Goal: Transaction & Acquisition: Purchase product/service

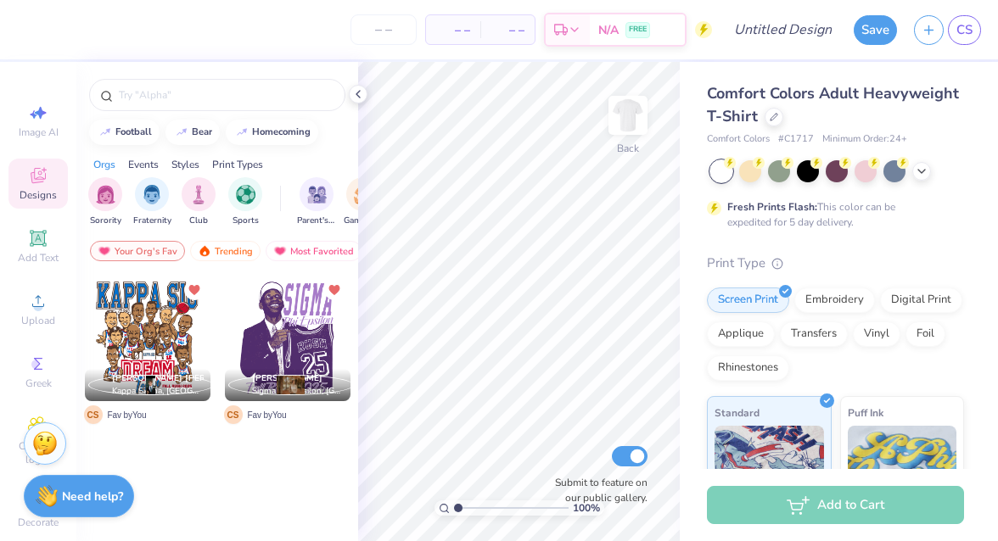
click at [133, 327] on div at bounding box center [148, 339] width 126 height 126
click at [188, 389] on span "Kappa Sigma, [GEOGRAPHIC_DATA][US_STATE]" at bounding box center [158, 391] width 92 height 13
click at [623, 138] on div "Back" at bounding box center [627, 126] width 39 height 60
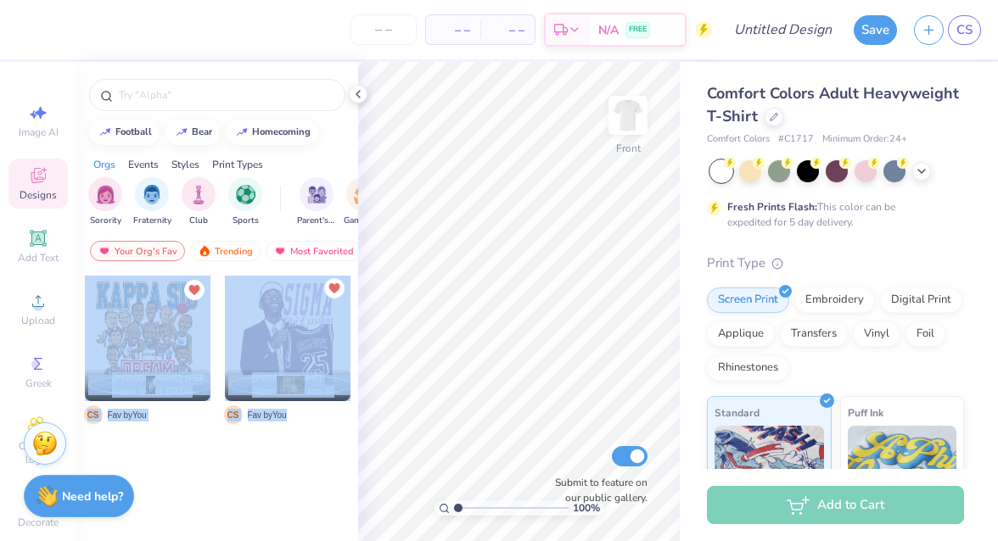
click at [499, 264] on div "– – Per Item – – Total Est. Delivery N/A FREE Design Title Save CS Image AI Des…" at bounding box center [499, 270] width 998 height 541
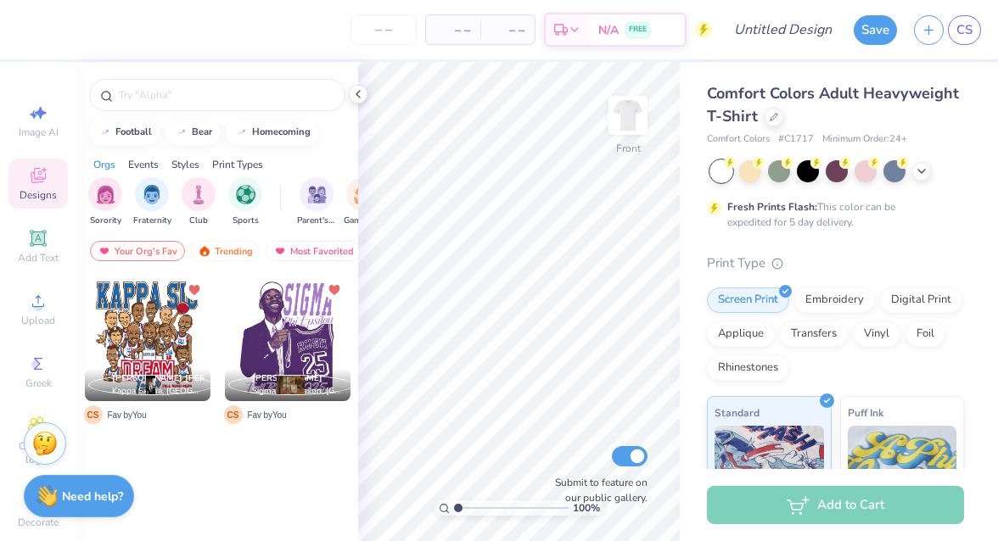
click at [191, 310] on div at bounding box center [148, 339] width 126 height 126
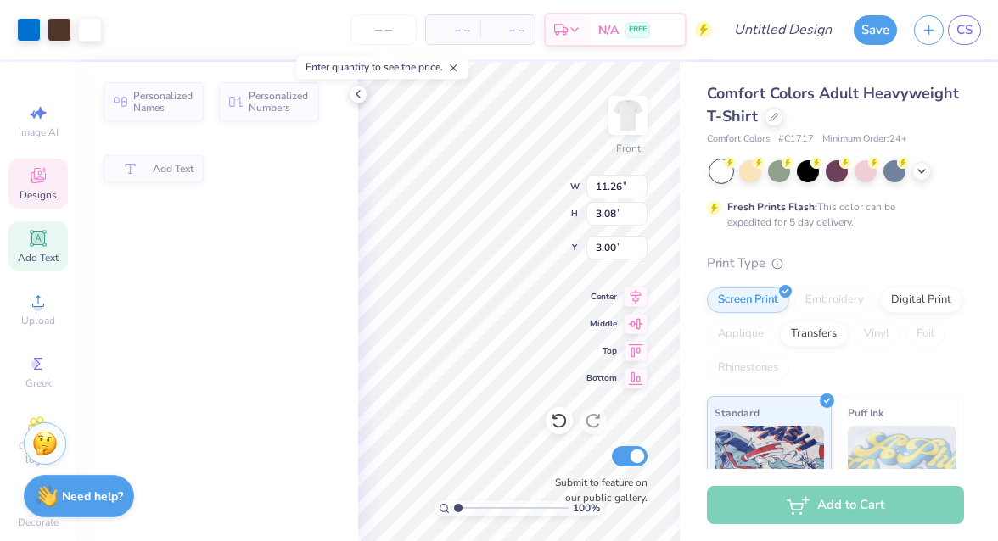
type input "11.26"
type input "3.08"
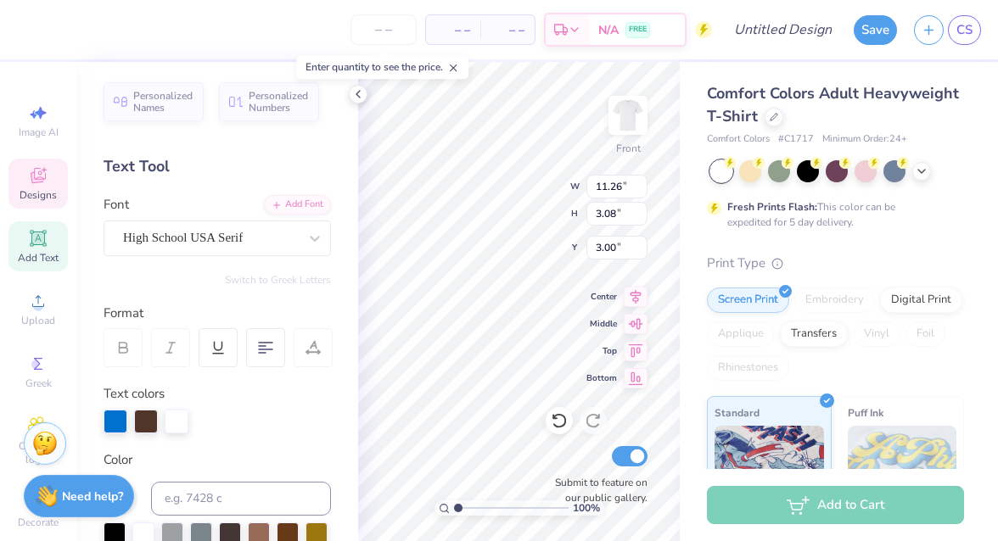
type textarea "THETA CHi"
type input "10.94"
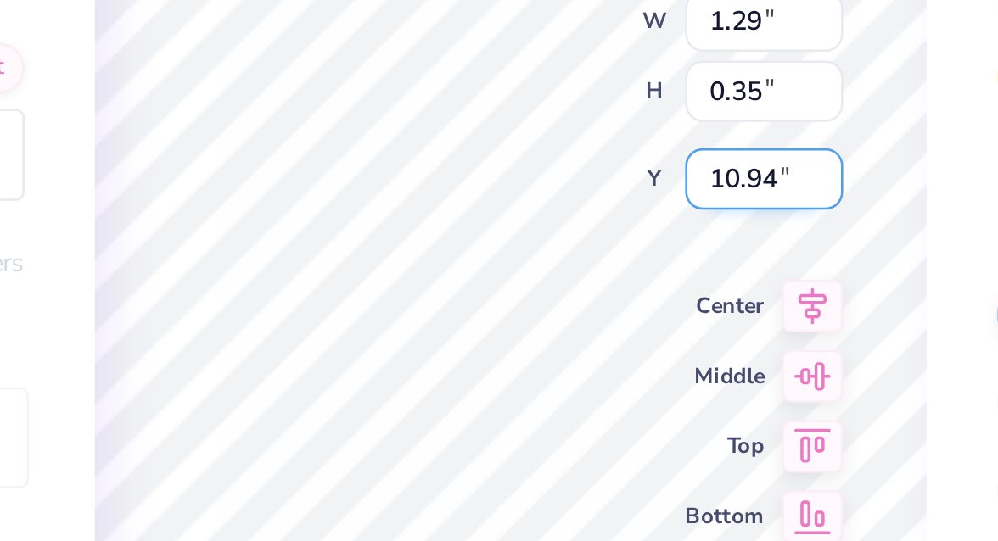
scroll to position [0, 0]
type textarea "Theta chu"
type textarea "Theta chi"
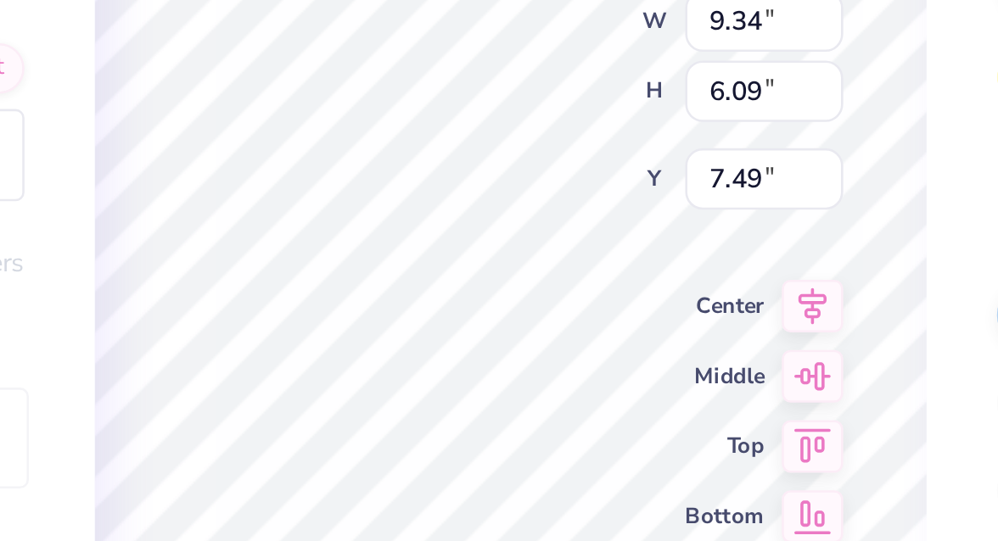
type input "9.34"
type input "6.09"
type input "7.49"
type input "1.29"
type input "0.35"
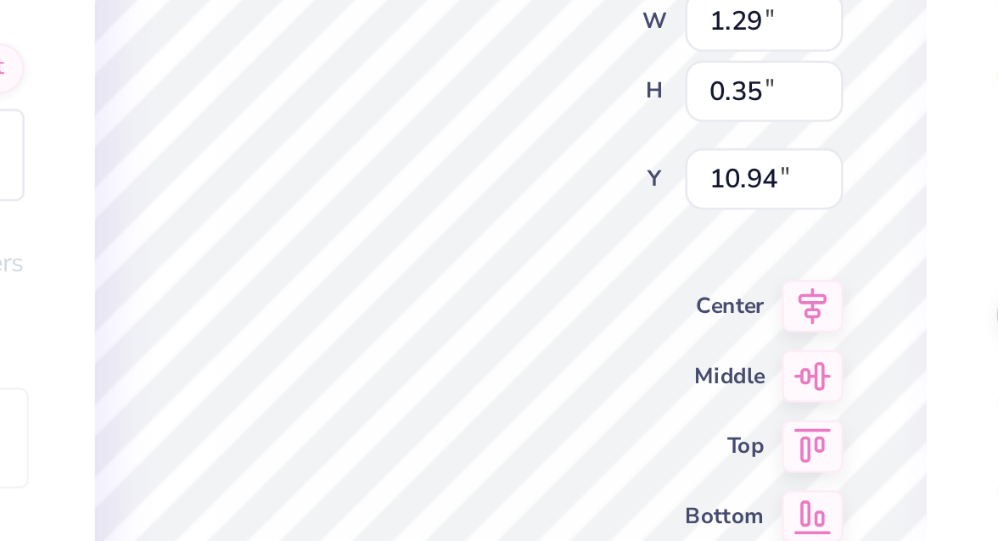
type input "10.76"
type input "1.29"
type input "0.35"
type input "10.50"
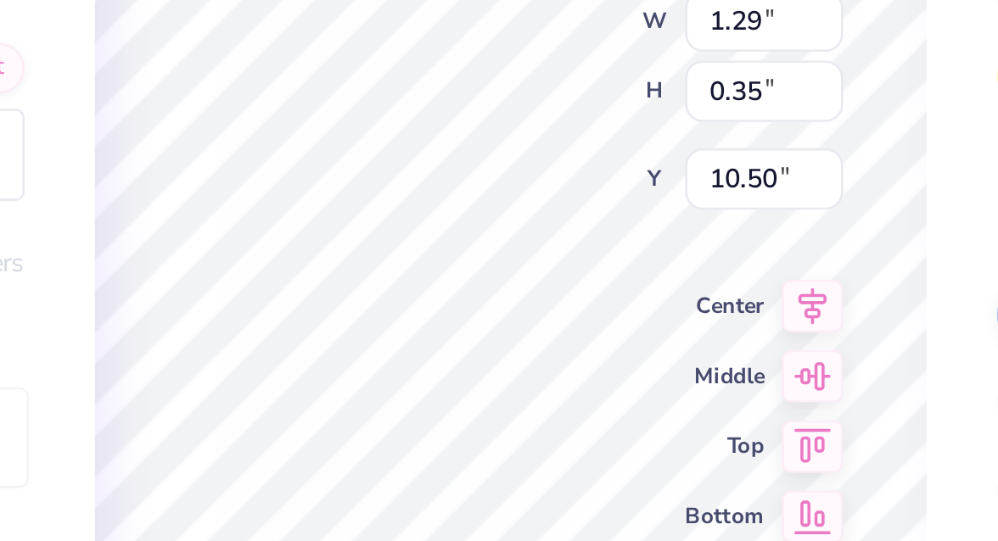
type textarea "Theta chi"
type input "10.76"
type input "1.14"
type input "0.31"
type input "10.78"
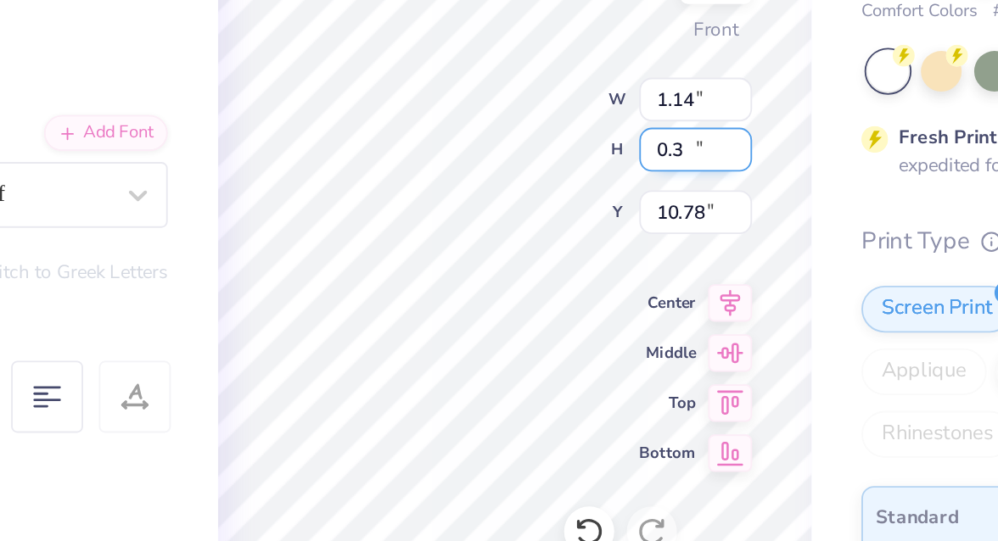
click at [638, 218] on input "0.3" at bounding box center [616, 214] width 61 height 24
click at [638, 218] on input "0.29" at bounding box center [616, 214] width 61 height 24
click at [638, 218] on input "0.28" at bounding box center [616, 214] width 61 height 24
click at [638, 218] on input "0.27" at bounding box center [616, 214] width 61 height 24
click at [638, 218] on input "0.26" at bounding box center [616, 214] width 61 height 24
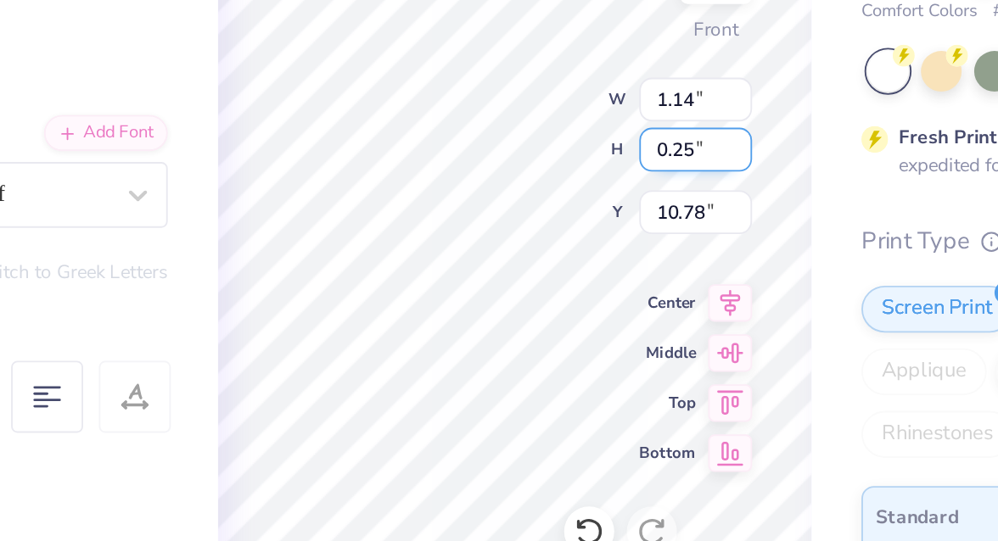
click at [638, 218] on input "0.25" at bounding box center [616, 214] width 61 height 24
click at [638, 218] on input "0.24" at bounding box center [616, 214] width 61 height 24
click at [640, 204] on input "0.24" at bounding box center [616, 214] width 61 height 24
click at [640, 210] on input "0.25" at bounding box center [616, 214] width 61 height 24
click at [640, 210] on input "0.26" at bounding box center [616, 214] width 61 height 24
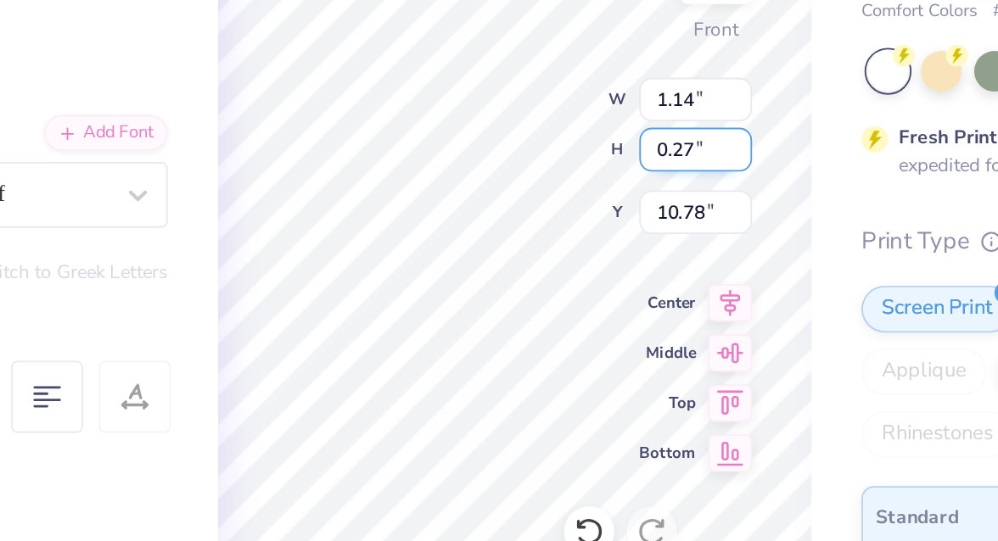
click at [640, 210] on input "0.27" at bounding box center [616, 214] width 61 height 24
click at [640, 210] on input "0.28" at bounding box center [616, 214] width 61 height 24
click at [640, 210] on input "0.29" at bounding box center [616, 214] width 61 height 24
type input "0.3"
click at [640, 210] on input "0.3" at bounding box center [616, 214] width 61 height 24
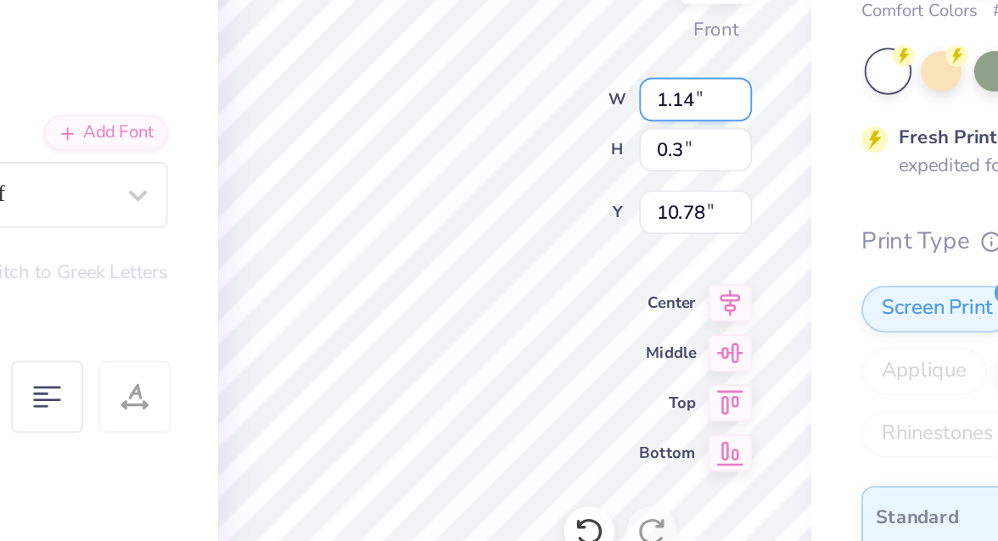
click at [615, 179] on input "1.14" at bounding box center [616, 187] width 61 height 24
type input "1.10"
type input "0.30"
type input "10.79"
click at [640, 182] on input "1.11" at bounding box center [616, 187] width 61 height 24
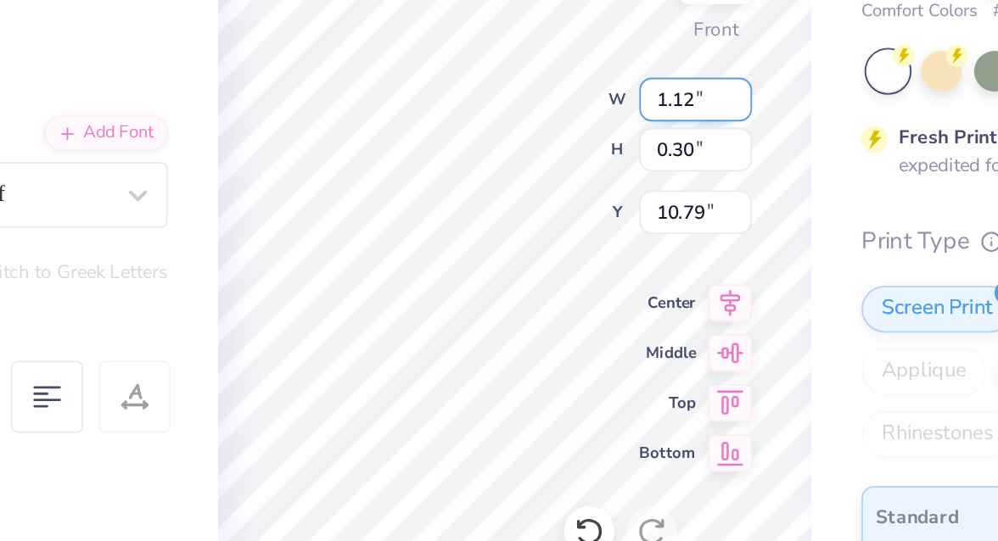
click at [640, 182] on input "1.12" at bounding box center [616, 187] width 61 height 24
click at [640, 182] on input "1.13" at bounding box center [616, 187] width 61 height 24
click at [640, 182] on input "1.14" at bounding box center [616, 187] width 61 height 24
type input "1.15"
click at [640, 182] on input "1.15" at bounding box center [616, 187] width 61 height 24
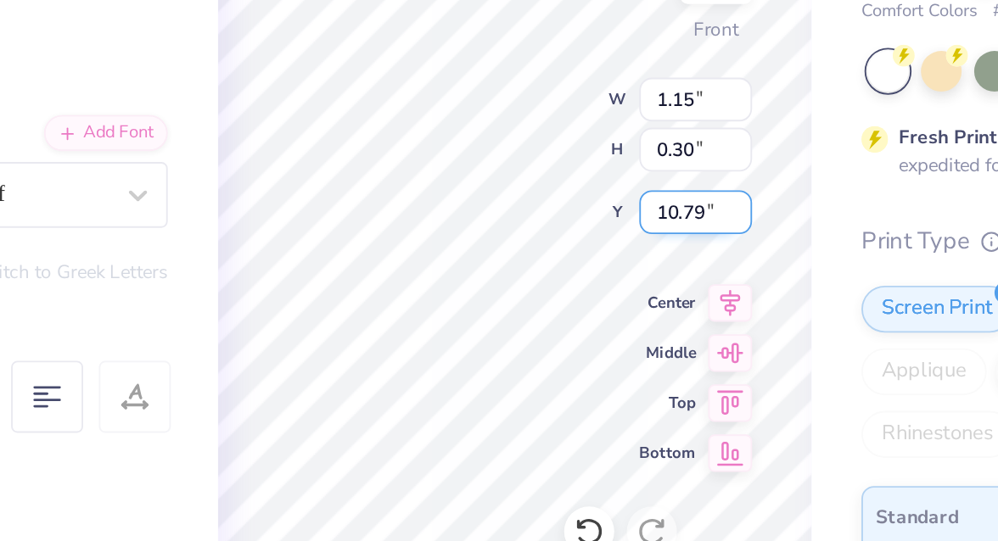
click at [639, 250] on input "10.78" at bounding box center [616, 248] width 61 height 24
click at [639, 250] on input "10.77" at bounding box center [616, 248] width 61 height 24
type input "10.76"
click at [639, 250] on input "10.76" at bounding box center [616, 248] width 61 height 24
type input "0.31"
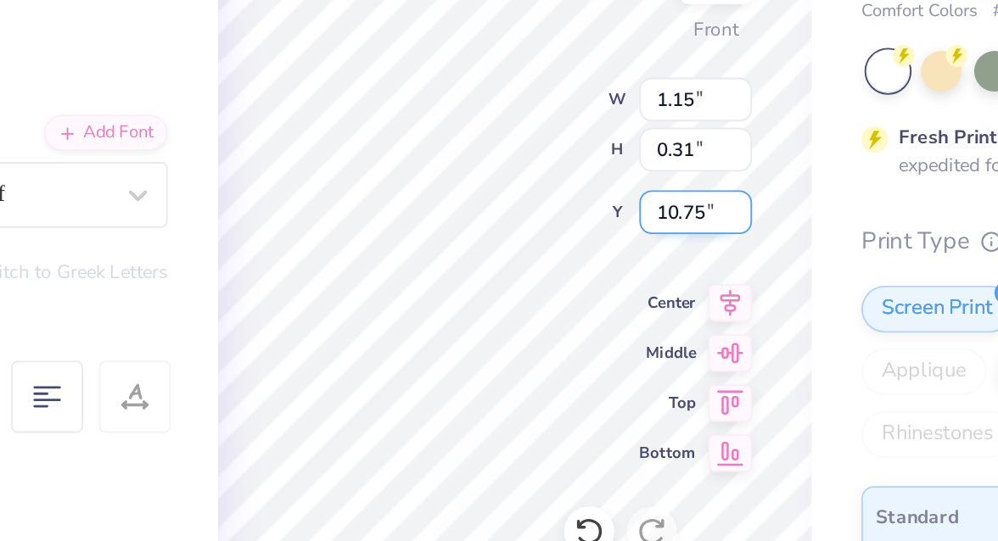
click at [639, 250] on input "10.75" at bounding box center [616, 248] width 61 height 24
click at [639, 250] on input "10.74" at bounding box center [616, 248] width 61 height 24
click at [639, 250] on input "10.73" at bounding box center [616, 248] width 61 height 24
type input "10.72"
click at [639, 250] on input "10.72" at bounding box center [616, 248] width 61 height 24
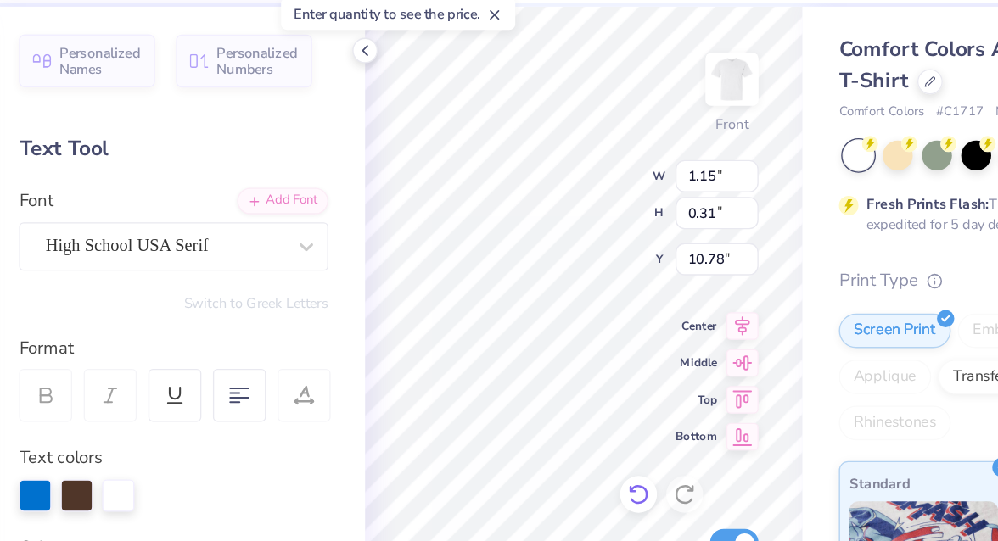
click at [555, 419] on icon at bounding box center [554, 417] width 3 height 3
click at [556, 418] on icon at bounding box center [554, 417] width 3 height 3
type input "1.10"
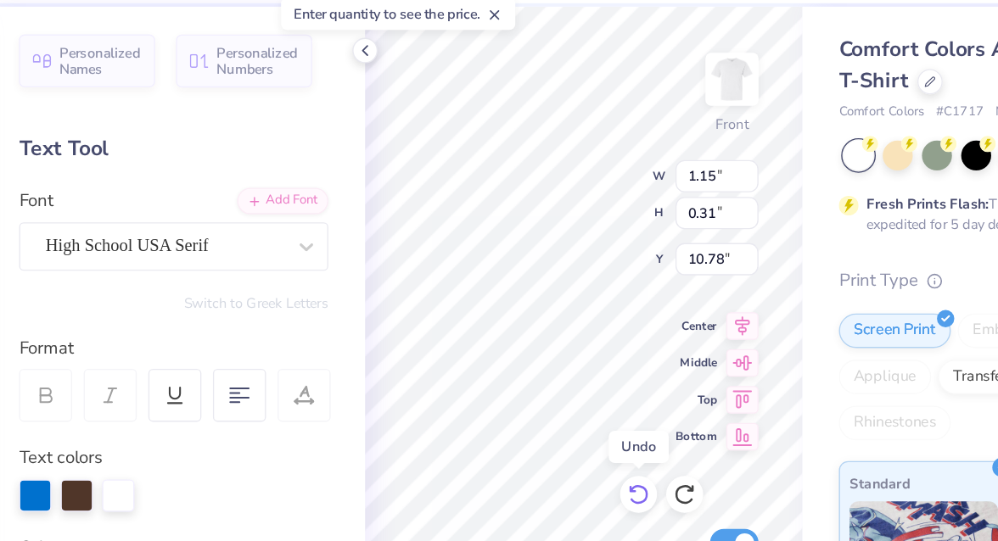
type input "0.30"
type input "10.79"
click at [556, 418] on icon at bounding box center [559, 420] width 17 height 17
type input "1.14"
type input "0.31"
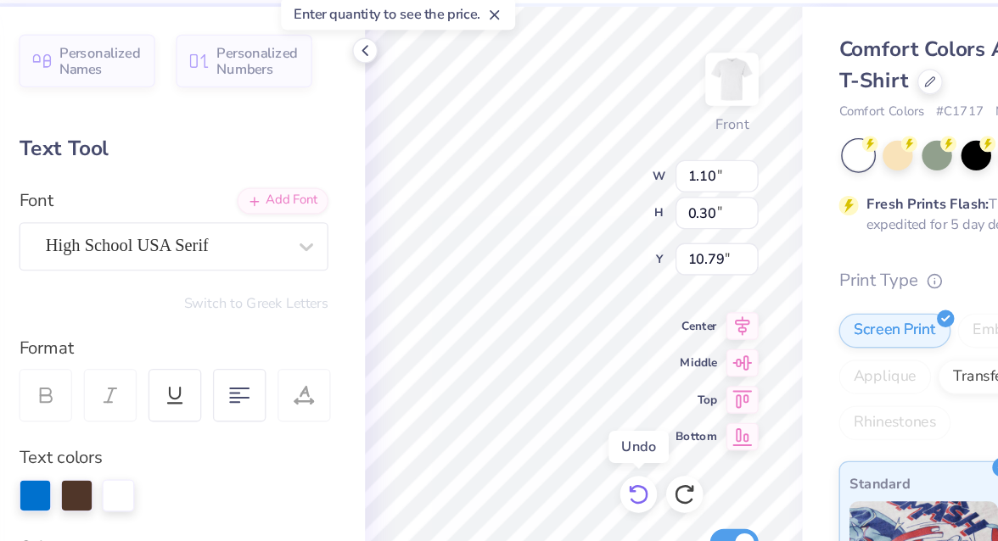
type input "10.78"
click at [557, 421] on icon at bounding box center [559, 420] width 17 height 17
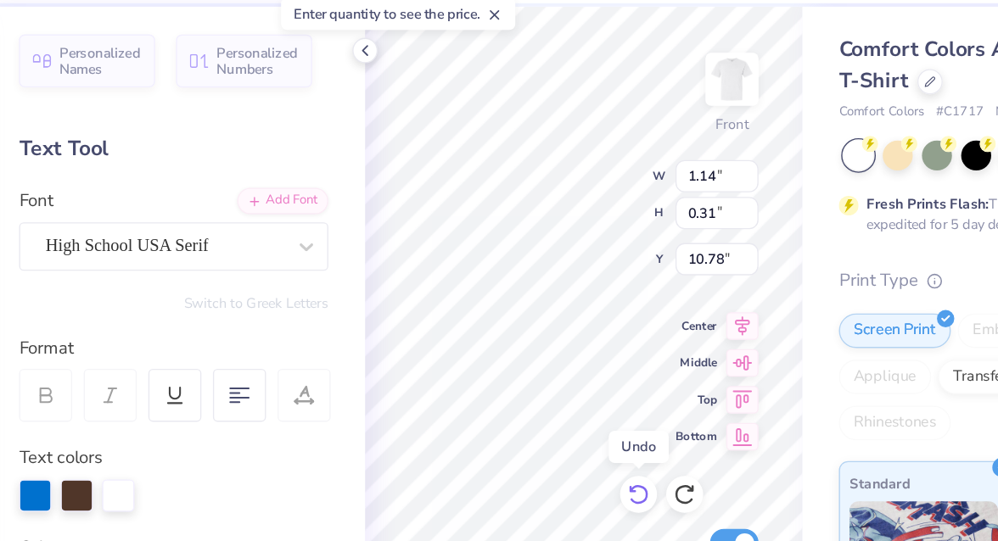
click at [557, 421] on icon at bounding box center [559, 420] width 17 height 17
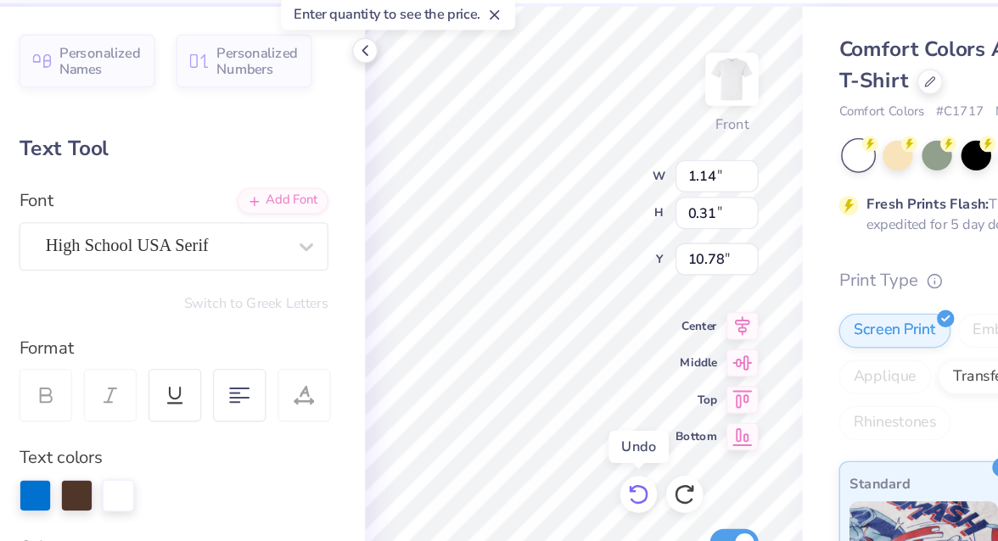
click at [557, 421] on icon at bounding box center [559, 420] width 17 height 17
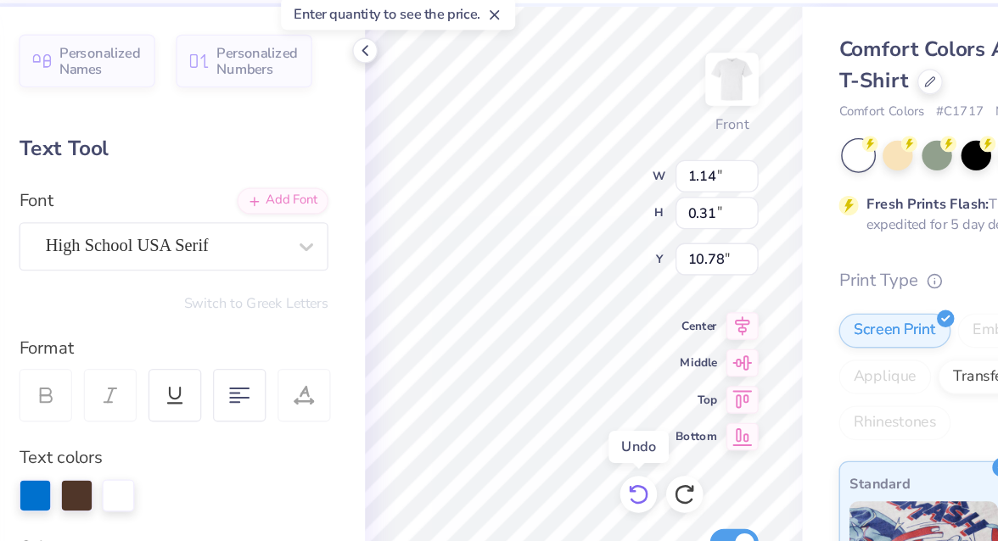
click at [557, 421] on div at bounding box center [558, 420] width 27 height 27
click at [557, 421] on icon at bounding box center [559, 420] width 17 height 17
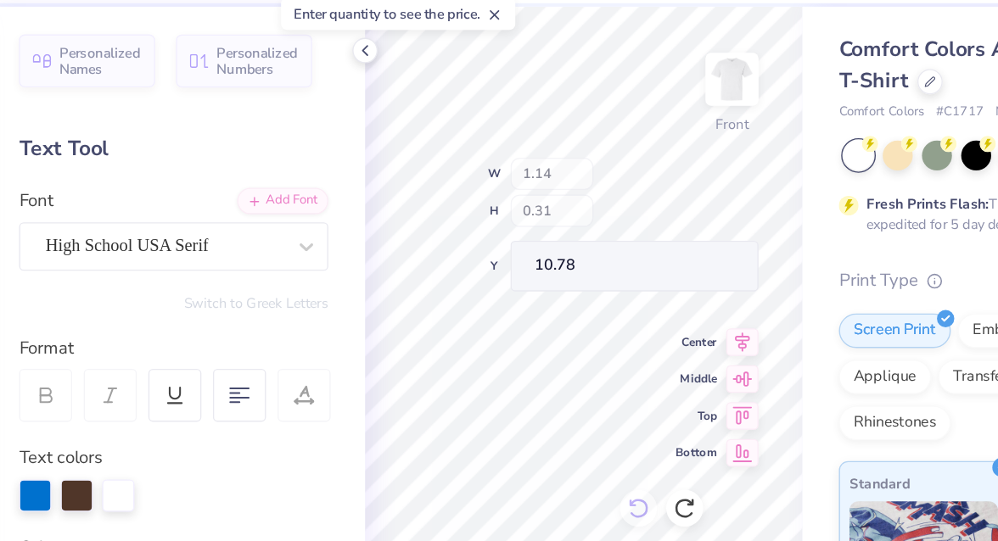
type input "11.29"
type input "12.48"
type input "3.00"
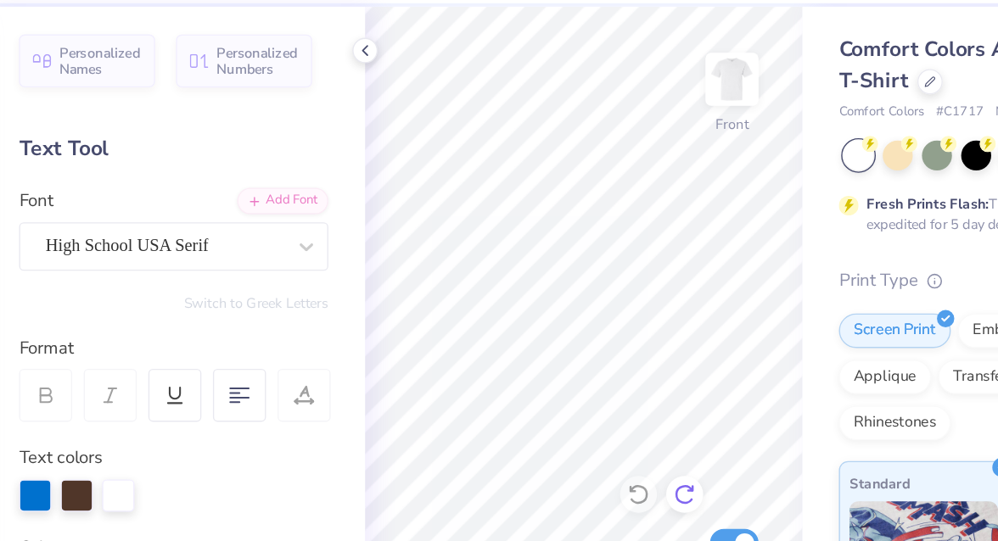
click at [592, 417] on icon at bounding box center [593, 420] width 17 height 17
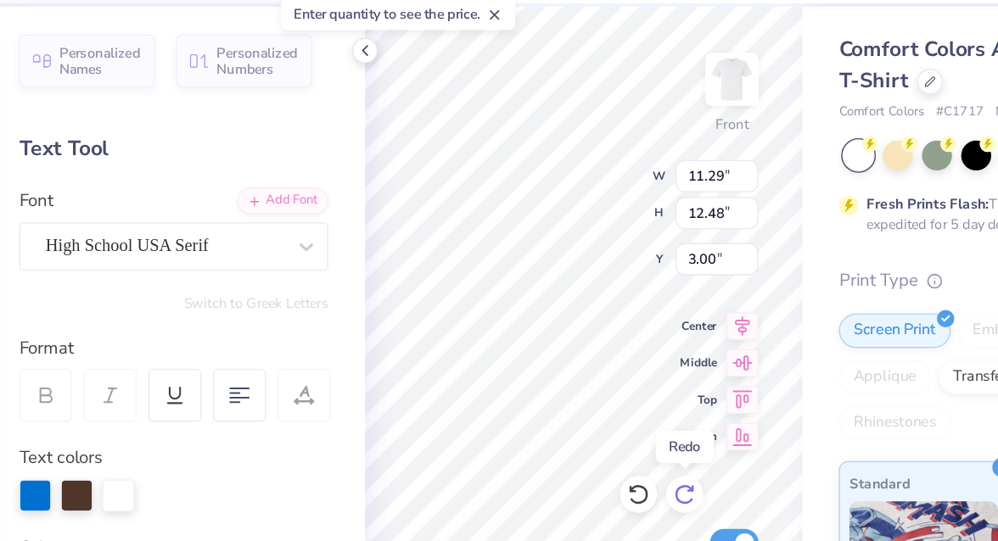
click at [592, 417] on icon at bounding box center [593, 420] width 17 height 17
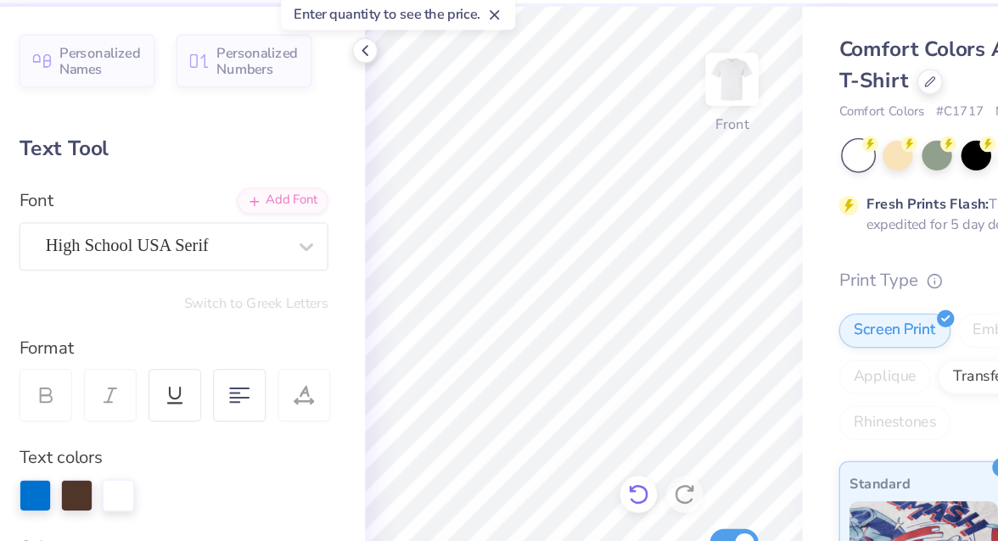
click at [561, 412] on icon at bounding box center [559, 420] width 17 height 17
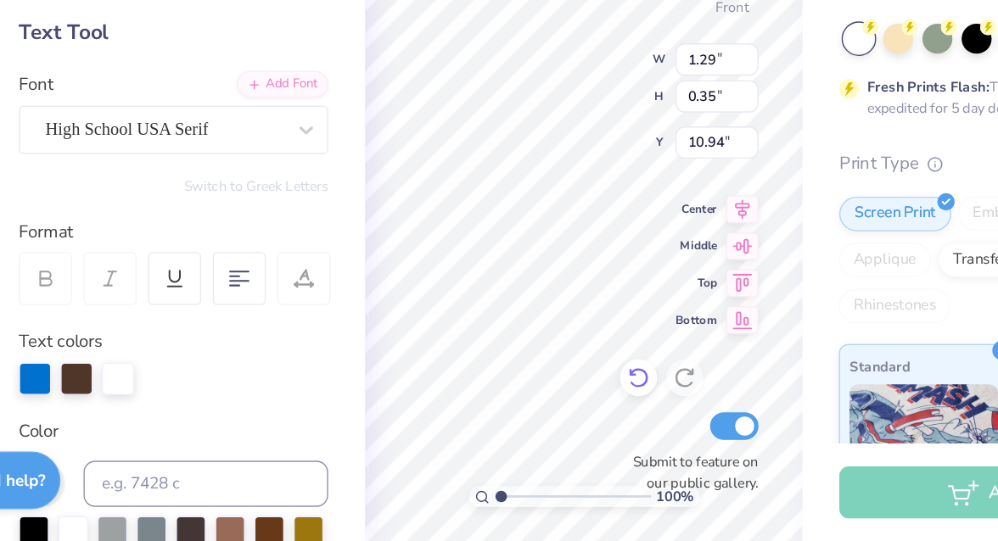
scroll to position [0, 2]
type textarea "Theta chi"
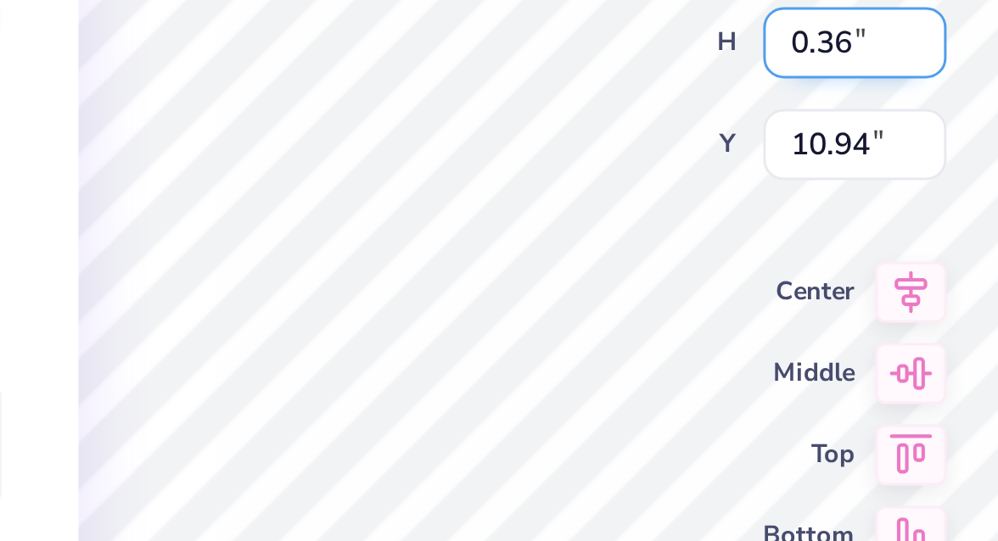
click at [638, 210] on input "0.36" at bounding box center [616, 214] width 61 height 24
click at [638, 210] on input "0.37" at bounding box center [616, 214] width 61 height 24
click at [638, 210] on input "0.38" at bounding box center [616, 214] width 61 height 24
click at [638, 210] on input "0.39" at bounding box center [616, 214] width 61 height 24
click at [638, 210] on input "0.4" at bounding box center [616, 214] width 61 height 24
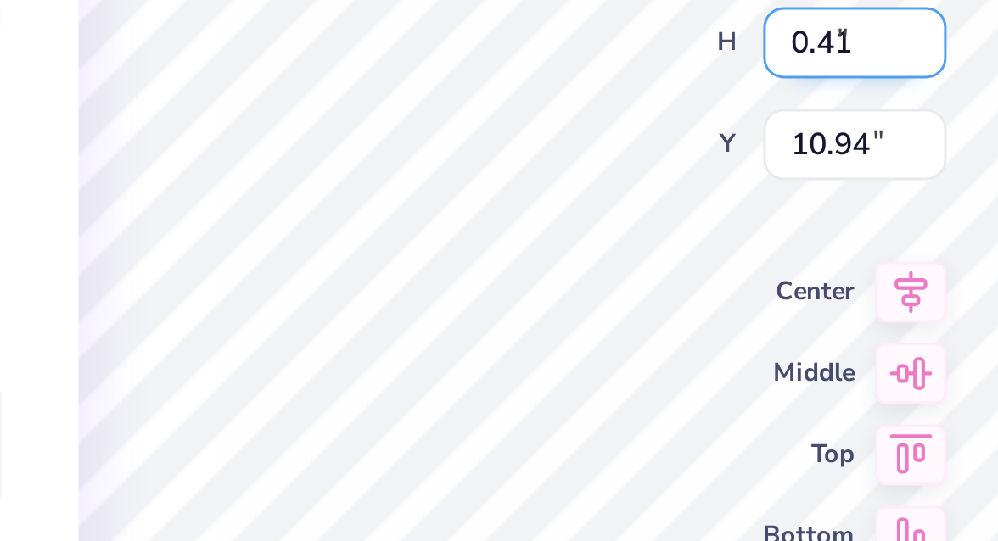
click at [638, 210] on input "0.41" at bounding box center [616, 214] width 61 height 24
click at [638, 210] on input "0.42" at bounding box center [616, 214] width 61 height 24
click at [638, 210] on input "0.43" at bounding box center [616, 214] width 61 height 24
click at [638, 210] on input "0.44" at bounding box center [616, 214] width 61 height 24
type input "0.45"
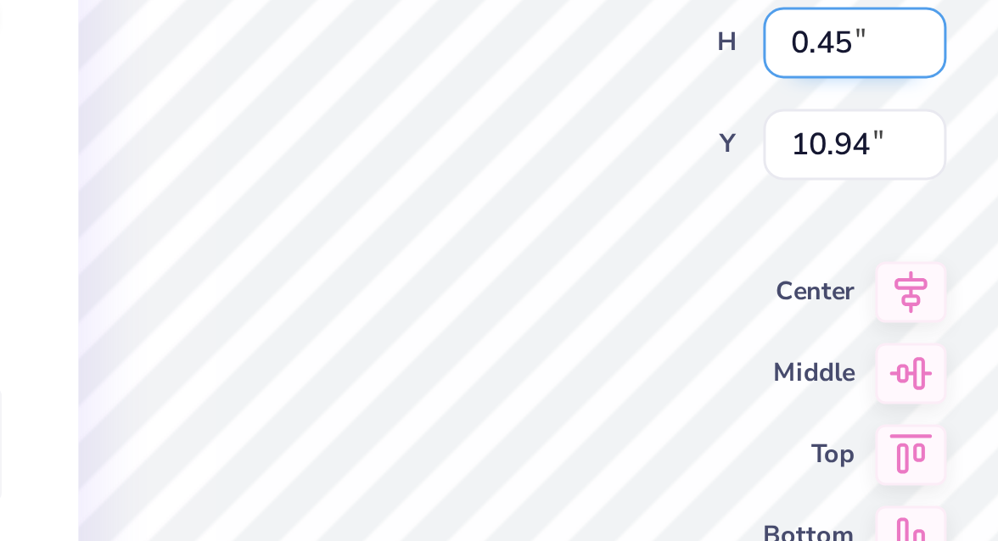
click at [638, 210] on input "0.45" at bounding box center [616, 214] width 61 height 24
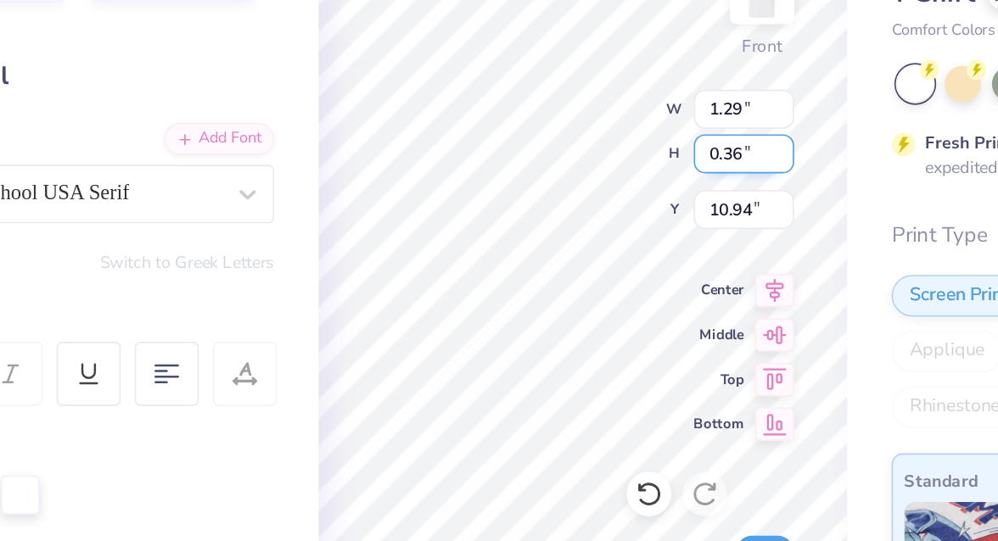
click at [637, 209] on input "0.36" at bounding box center [616, 214] width 61 height 24
click at [637, 209] on input "0.37" at bounding box center [616, 214] width 61 height 24
type input "0.38"
click at [637, 209] on input "0.38" at bounding box center [616, 214] width 61 height 24
type input "1.38"
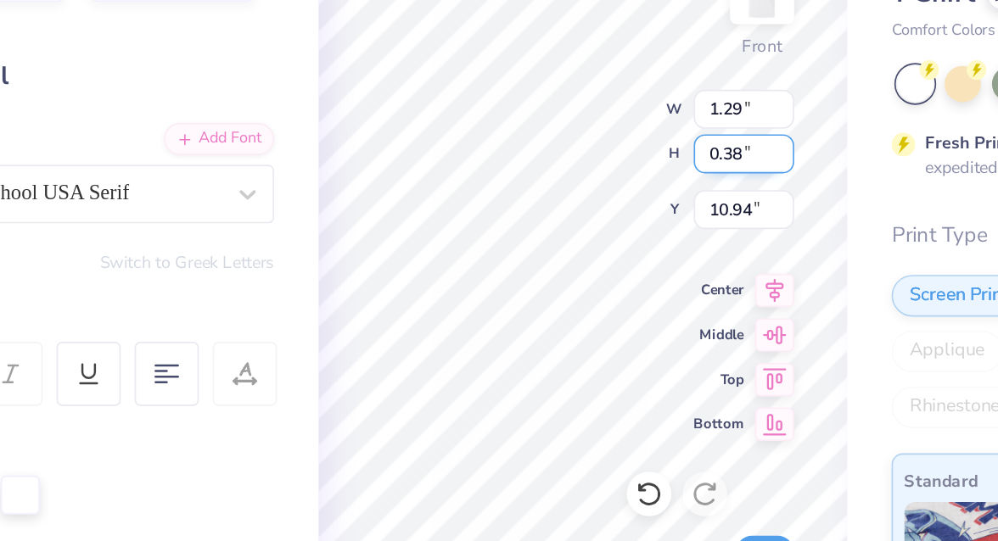
type input "10.92"
type input "0.39"
click at [637, 209] on input "0.39" at bounding box center [616, 214] width 61 height 24
type input "1.42"
click at [637, 209] on input "0.4" at bounding box center [616, 214] width 61 height 24
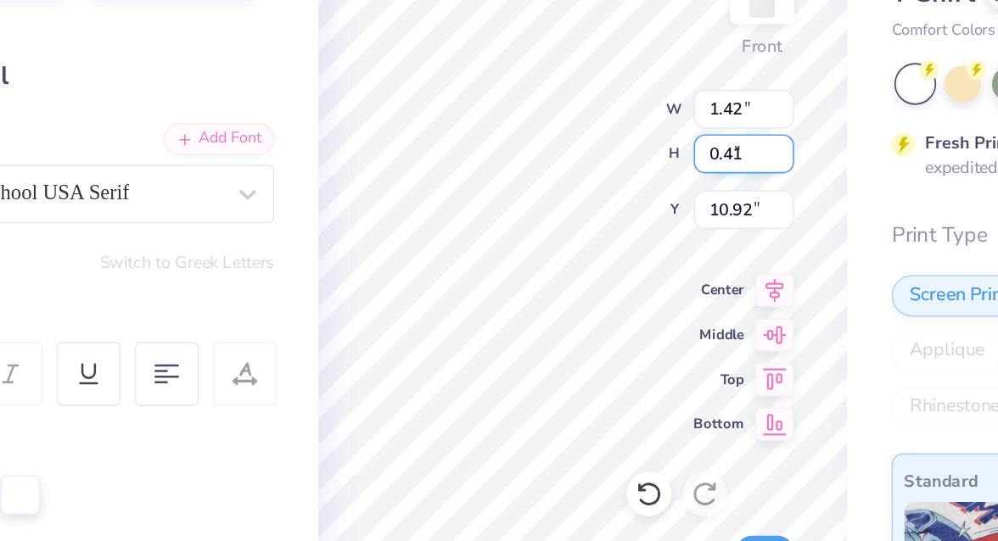
type input "0.41"
click at [637, 209] on input "0.41" at bounding box center [616, 214] width 61 height 24
type input "1.49"
type input "10.91"
click at [637, 209] on input "0.42" at bounding box center [616, 214] width 61 height 24
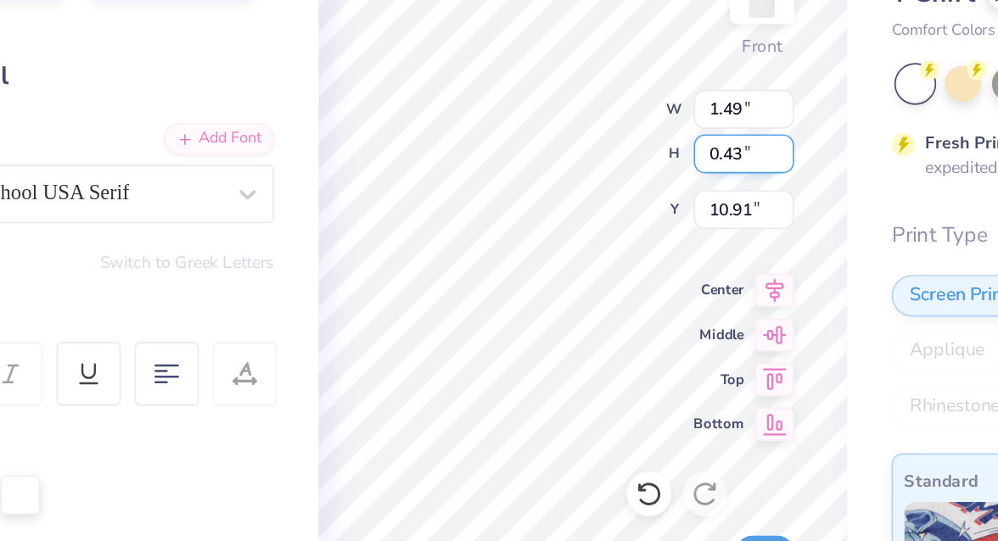
click at [637, 209] on input "0.43" at bounding box center [616, 214] width 61 height 24
type input "0.44"
click at [637, 209] on input "0.44" at bounding box center [616, 214] width 61 height 24
type input "1.60"
type input "10.89"
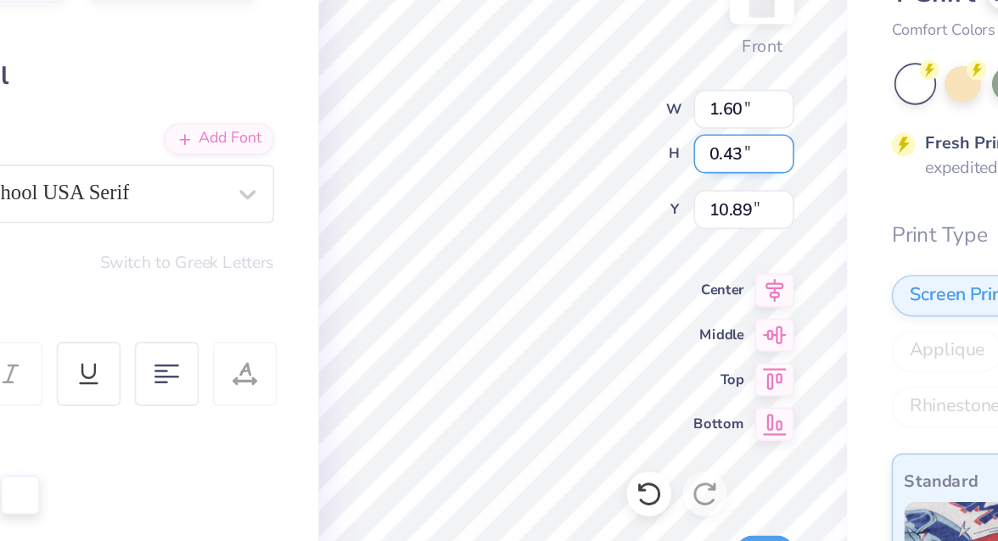
click at [638, 216] on input "0.43" at bounding box center [616, 214] width 61 height 24
click at [638, 216] on input "0.42" at bounding box center [616, 214] width 61 height 24
click at [638, 216] on input "0.41" at bounding box center [616, 214] width 61 height 24
click at [638, 216] on input "0.4" at bounding box center [616, 214] width 61 height 24
click at [638, 216] on input "0.39" at bounding box center [616, 214] width 61 height 24
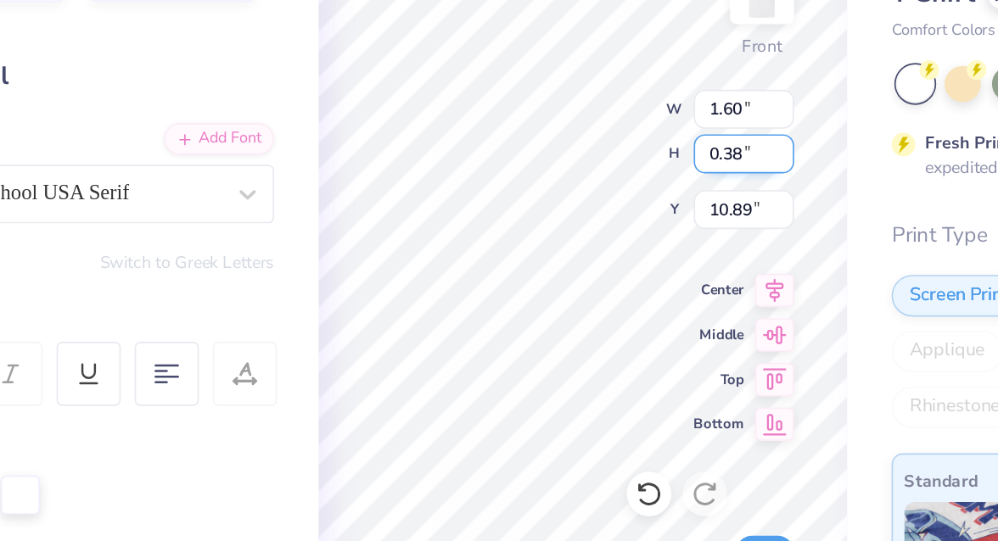
type input "0.38"
click at [638, 216] on input "0.38" at bounding box center [616, 214] width 61 height 24
type input "1.38"
type input "10.92"
type input "0.37"
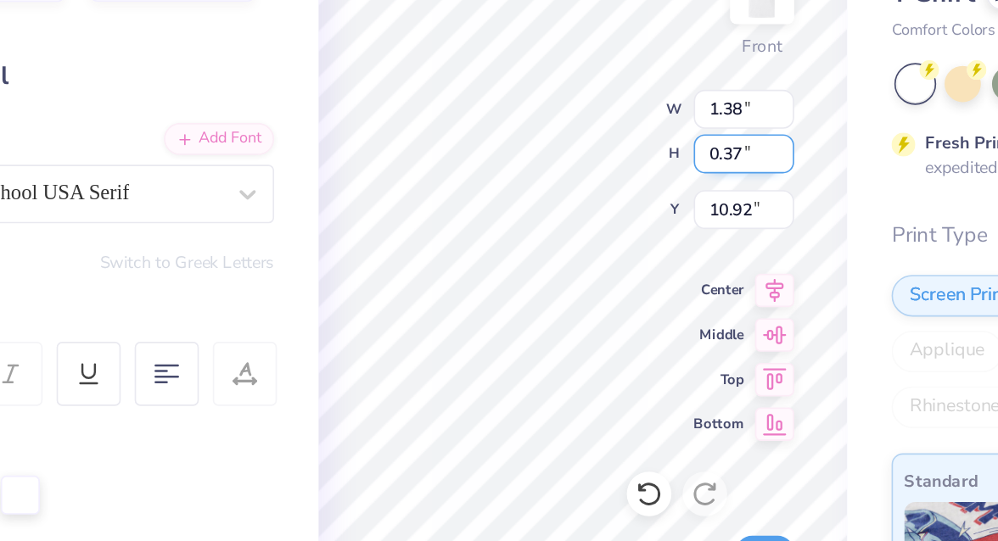
click at [638, 216] on input "0.37" at bounding box center [616, 214] width 61 height 24
type input "1.34"
click at [628, 193] on input "1.34" at bounding box center [616, 187] width 61 height 24
click at [638, 245] on input "10.94" at bounding box center [616, 248] width 61 height 24
click at [638, 245] on input "10.95" at bounding box center [616, 248] width 61 height 24
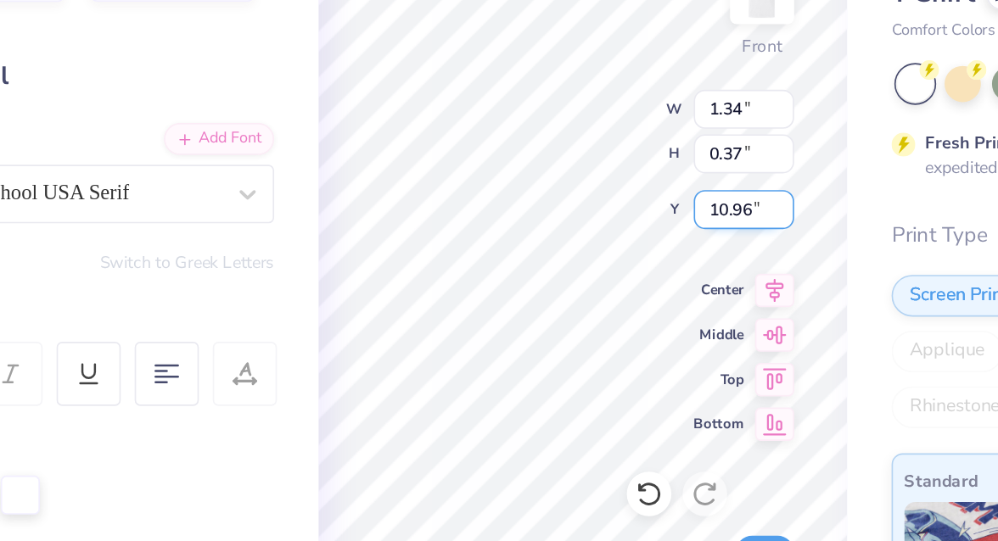
click at [638, 245] on input "10.96" at bounding box center [616, 248] width 61 height 24
click at [638, 245] on input "10.97" at bounding box center [616, 248] width 61 height 24
type input "10.98"
click at [638, 245] on input "10.98" at bounding box center [616, 248] width 61 height 24
click at [640, 182] on input "1.35" at bounding box center [616, 187] width 61 height 24
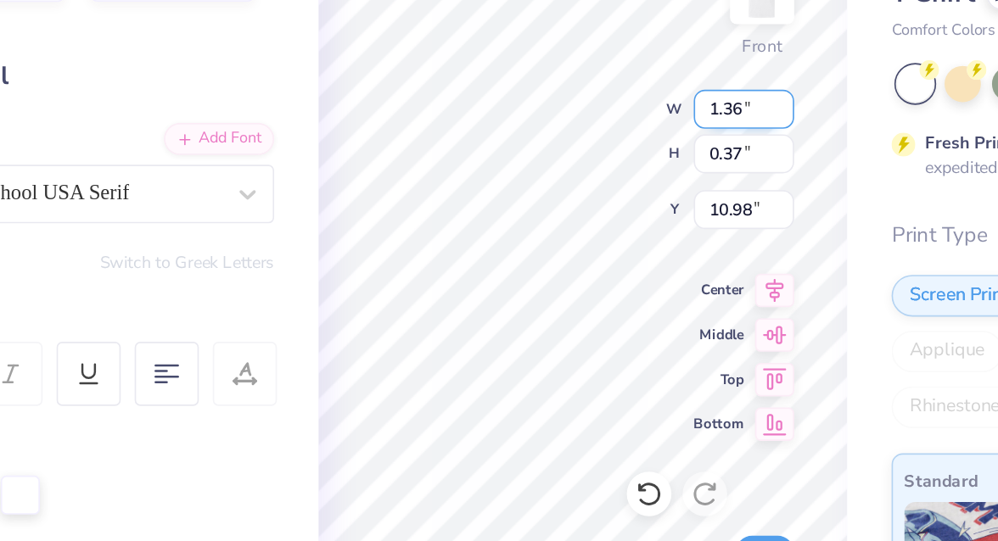
click at [640, 182] on input "1.36" at bounding box center [616, 187] width 61 height 24
click at [640, 182] on input "1.37" at bounding box center [616, 187] width 61 height 24
type input "1.38"
click at [640, 182] on input "1.38" at bounding box center [616, 187] width 61 height 24
type input "0.38"
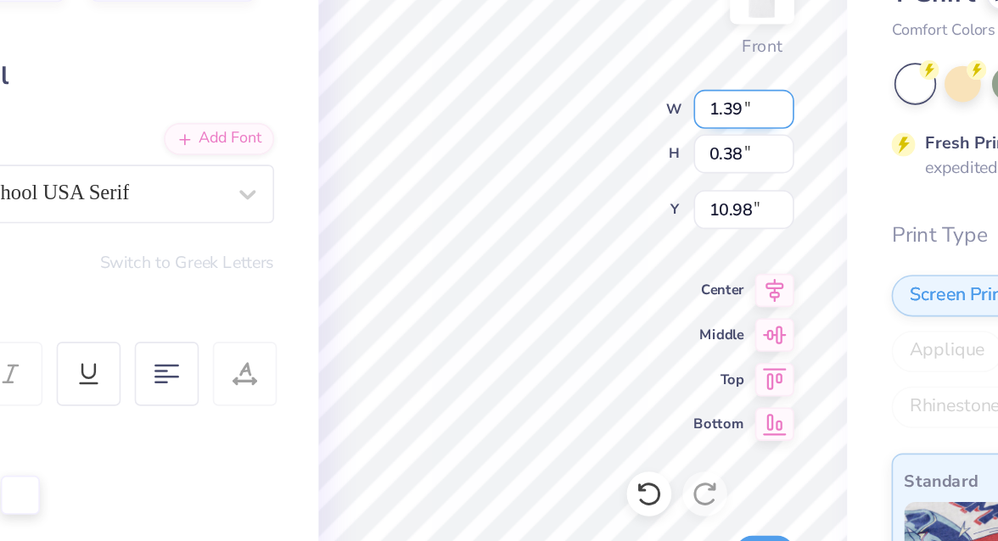
click at [641, 181] on input "1.39" at bounding box center [616, 187] width 61 height 24
click at [641, 181] on input "1.4" at bounding box center [616, 187] width 61 height 24
click at [641, 181] on input "1.41" at bounding box center [616, 187] width 61 height 24
type input "1.42"
click at [641, 181] on input "1.42" at bounding box center [616, 187] width 61 height 24
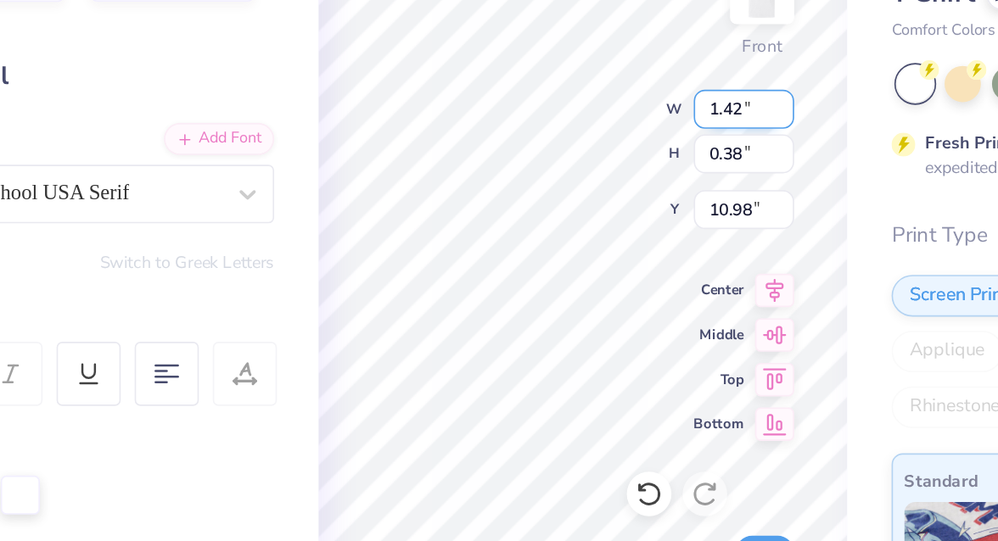
type input "0.39"
type input "10.97"
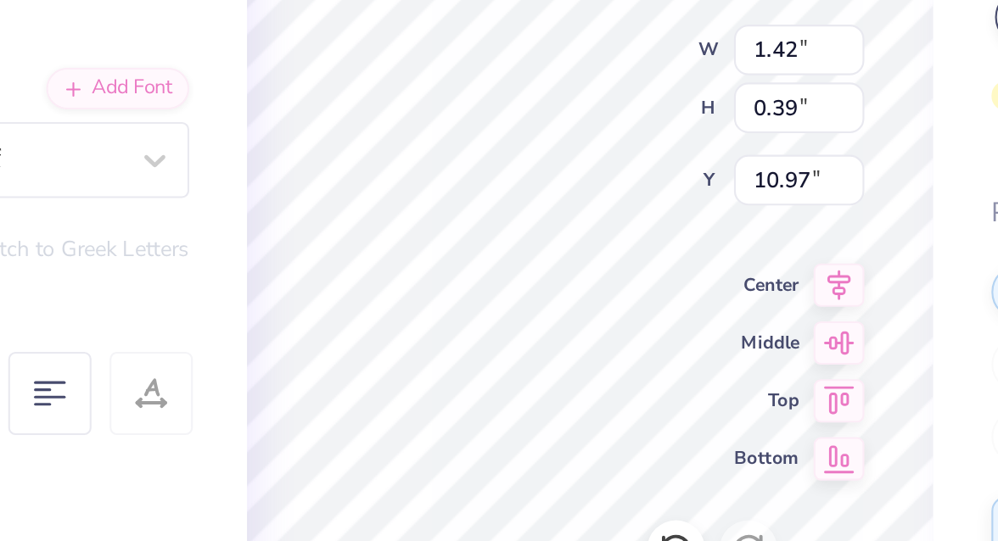
type input "10.94"
type input "1.14"
type input "0.31"
type input "11.01"
type input "10.78"
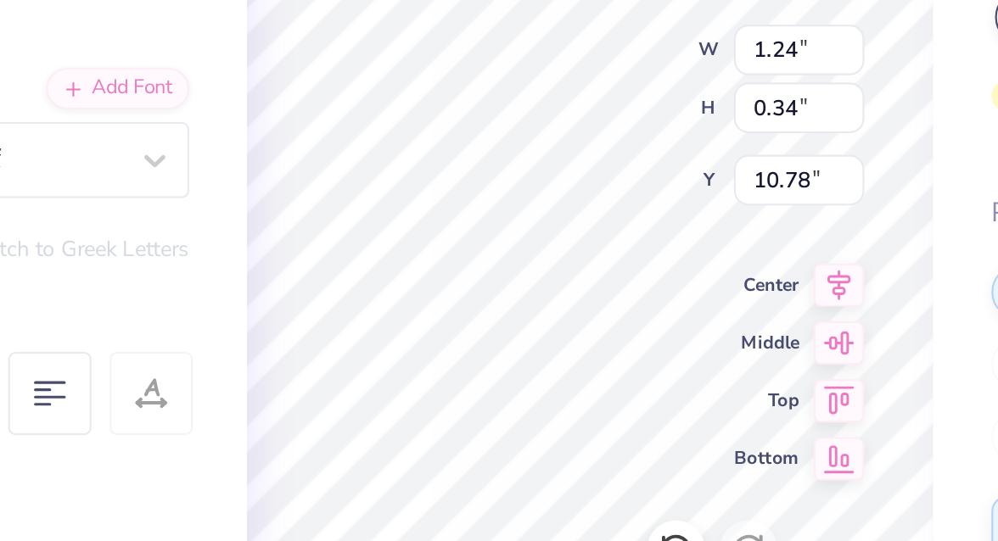
type input "1.24"
type input "0.34"
type input "10.75"
type input "10.94"
type input "1.27"
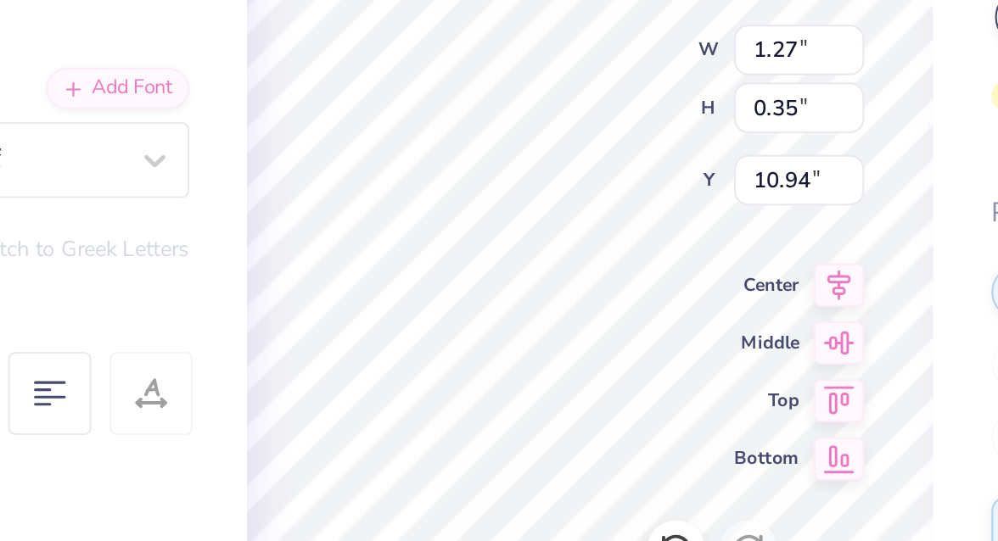
type input "0.35"
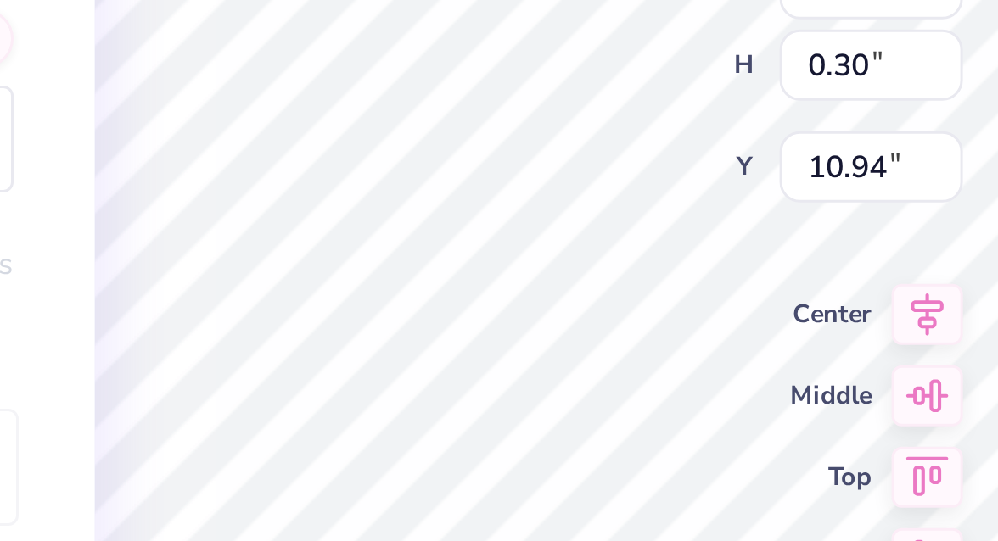
type input "1.10"
type input "0.30"
type input "0.98"
type input "0.27"
type input "10.80"
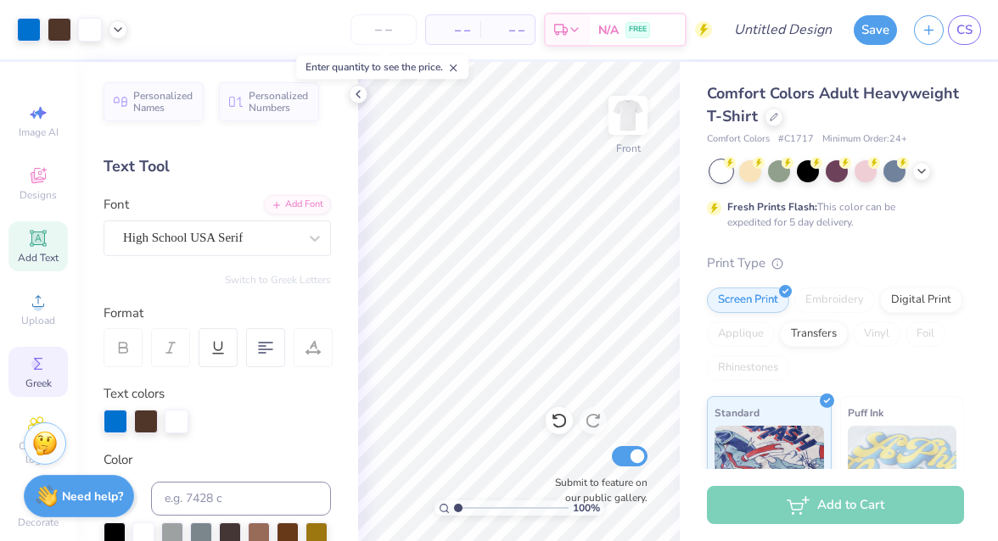
click at [41, 359] on icon at bounding box center [38, 364] width 20 height 20
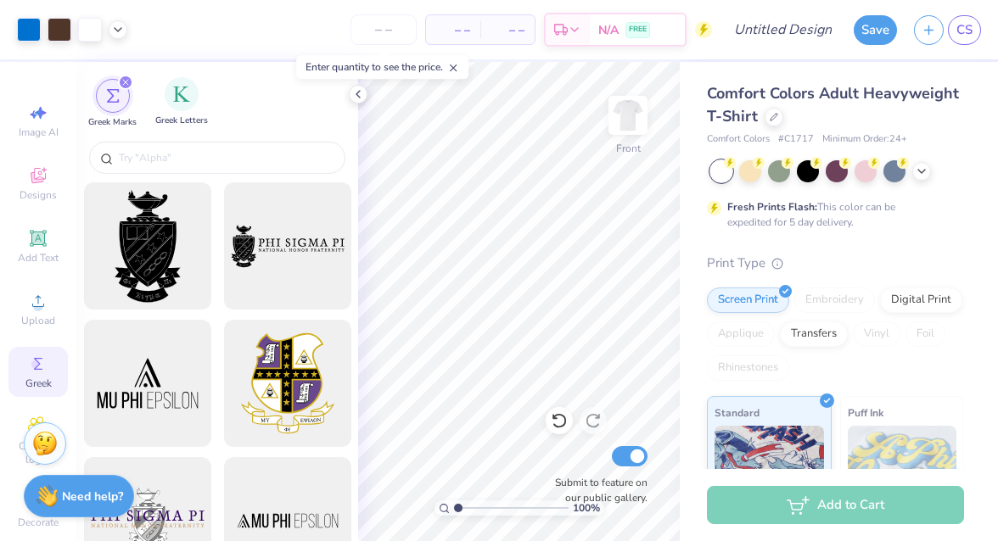
click at [186, 112] on div "Greek Letters" at bounding box center [181, 102] width 53 height 50
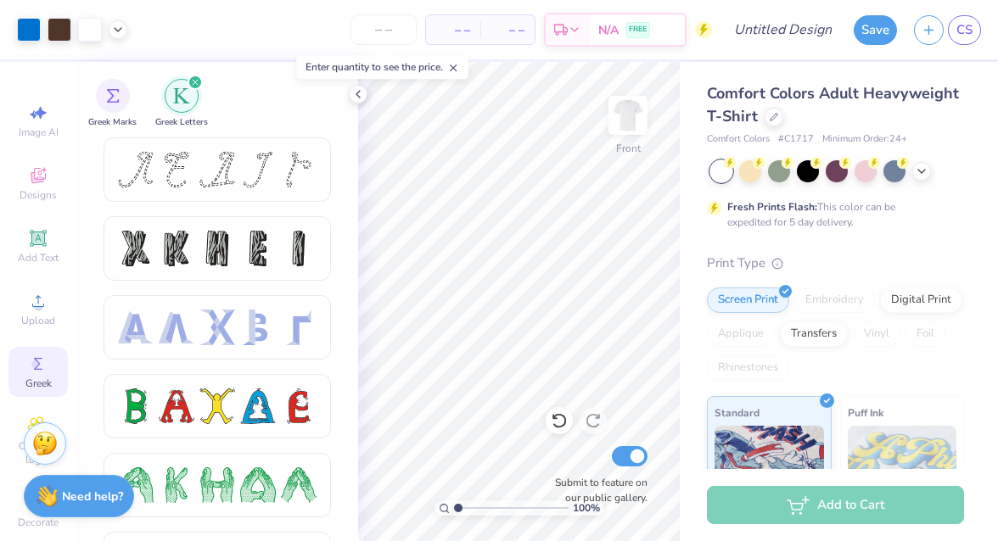
click at [142, 80] on div "Greek Marks Greek Letters" at bounding box center [217, 100] width 282 height 76
click at [125, 91] on div "filter for Greek Marks" at bounding box center [113, 94] width 34 height 34
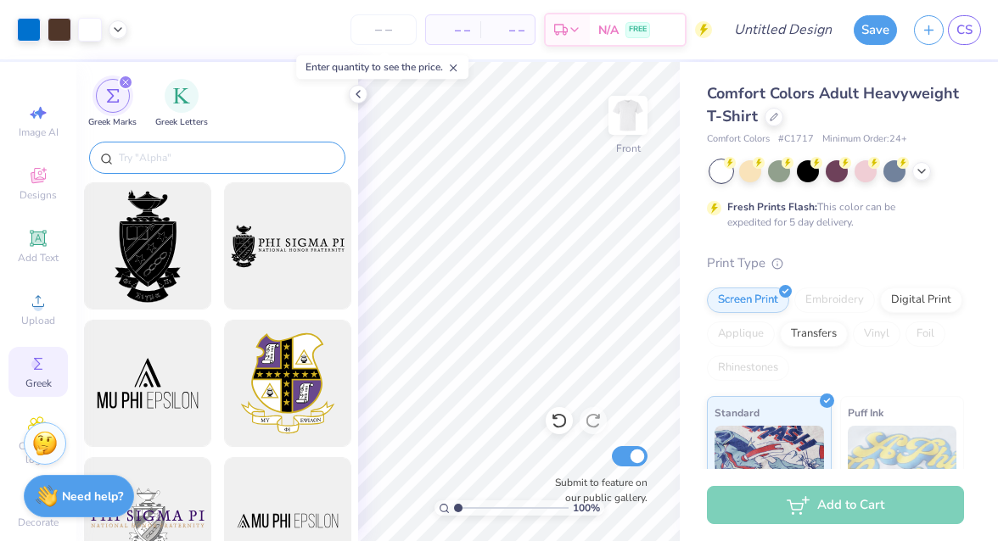
click at [189, 154] on input "text" at bounding box center [225, 157] width 217 height 17
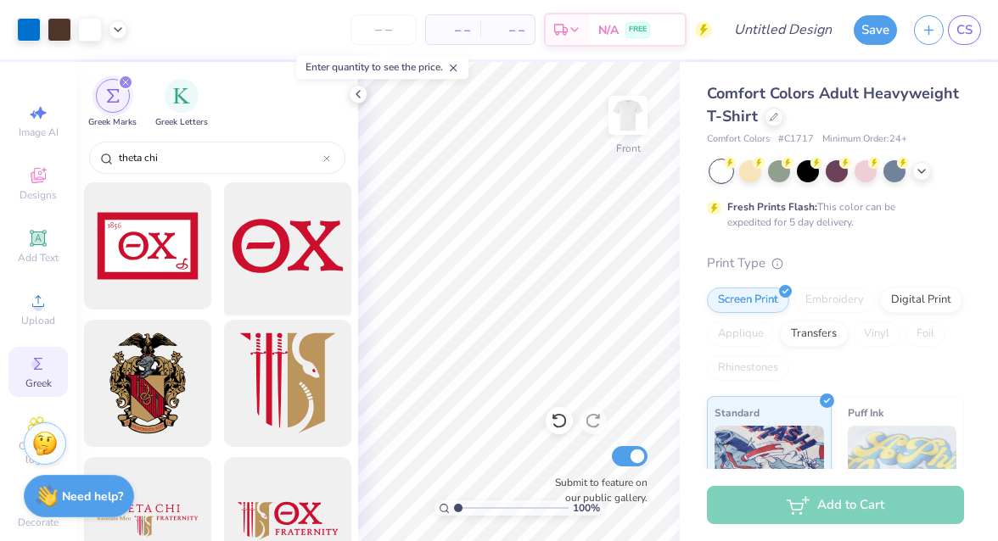
type input "theta chi"
click at [289, 263] on div at bounding box center [287, 246] width 140 height 140
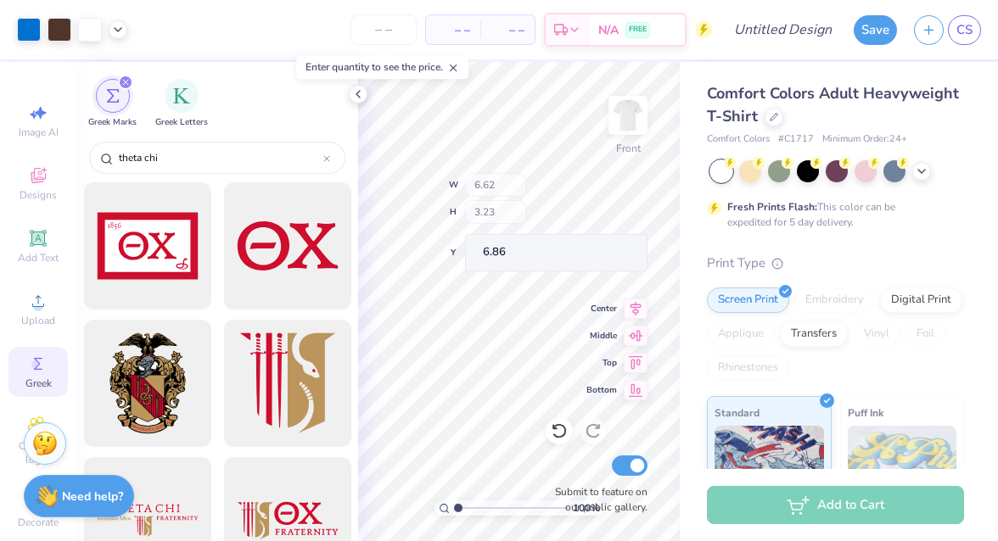
type input "6.62"
type input "3.23"
type input "6.86"
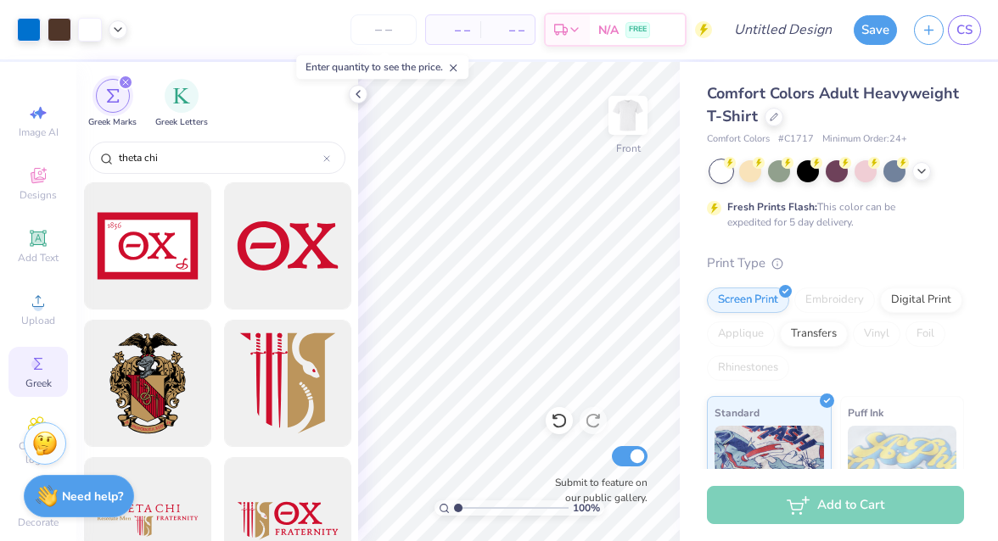
click at [612, 206] on div "100 % Front Submit to feature on our public gallery." at bounding box center [519, 301] width 322 height 479
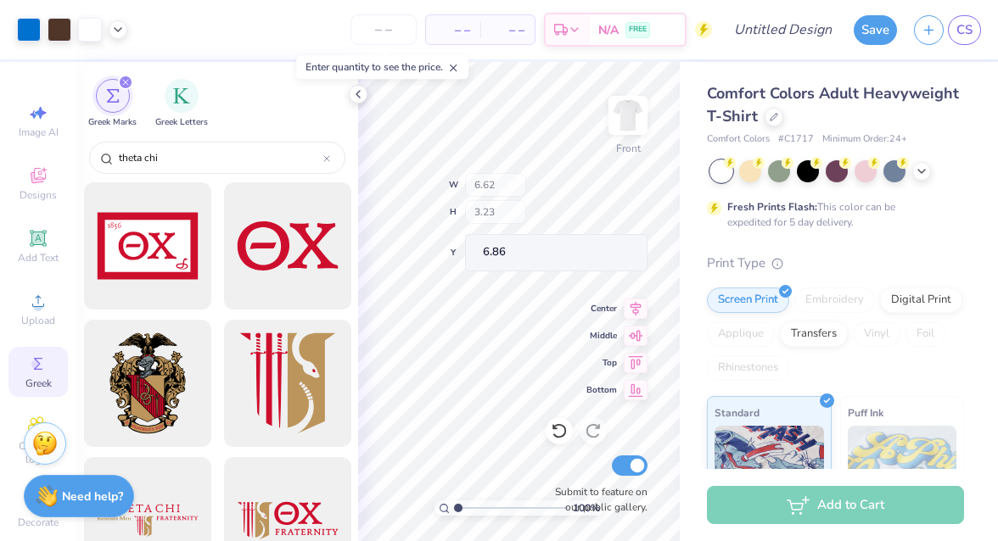
type input "6.85"
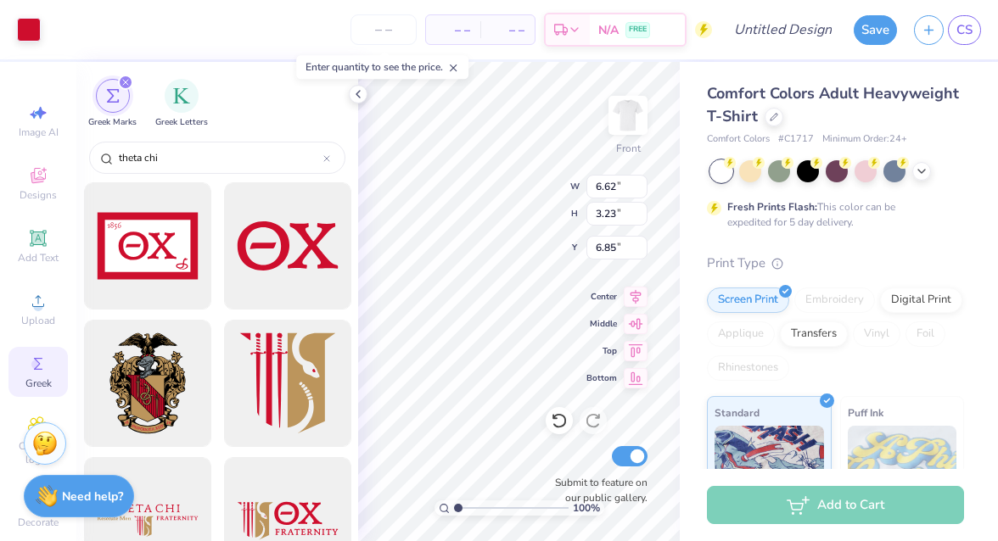
type input "16.50"
type input "1.47"
type input "0.72"
type input "10.50"
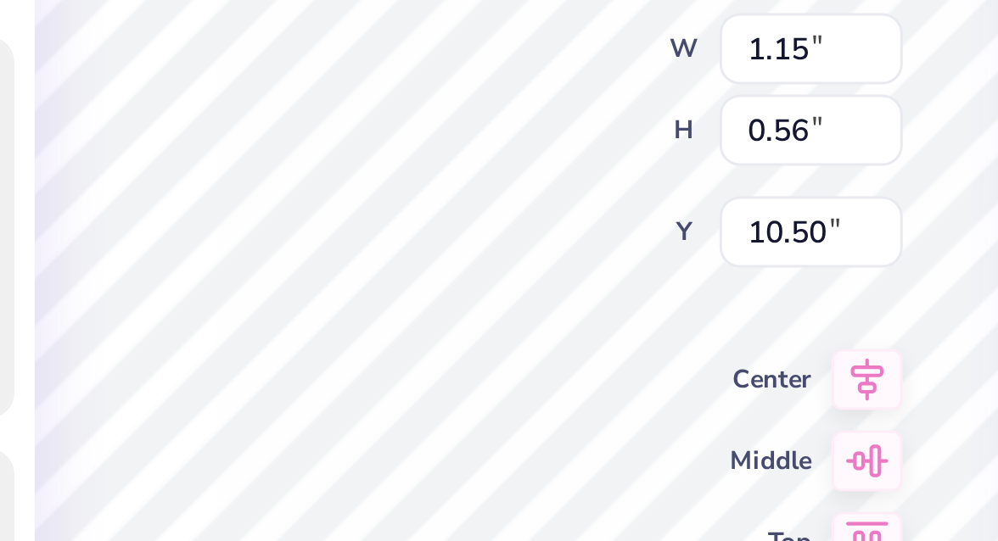
type input "1.15"
type input "0.56"
type input "10.66"
type input "0.86"
type input "0.42"
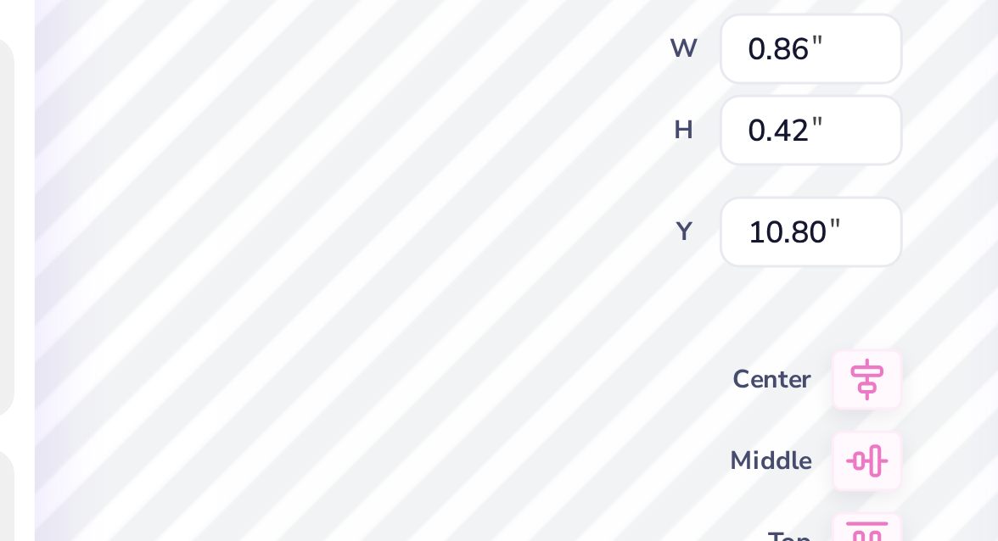
type input "10.80"
type input "10.73"
type input "0.98"
type input "0.48"
type input "10.70"
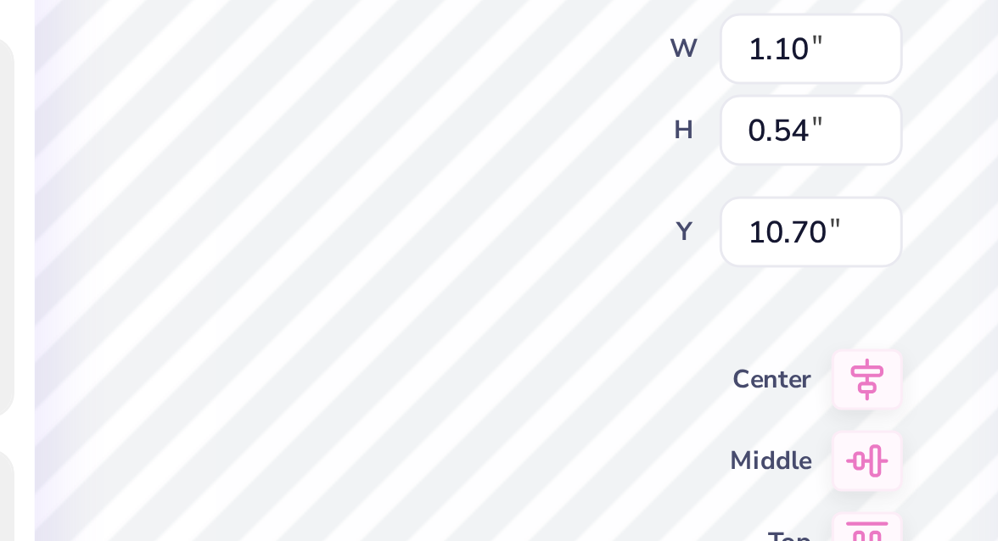
type input "1.10"
type input "0.54"
type input "10.64"
type input "10.67"
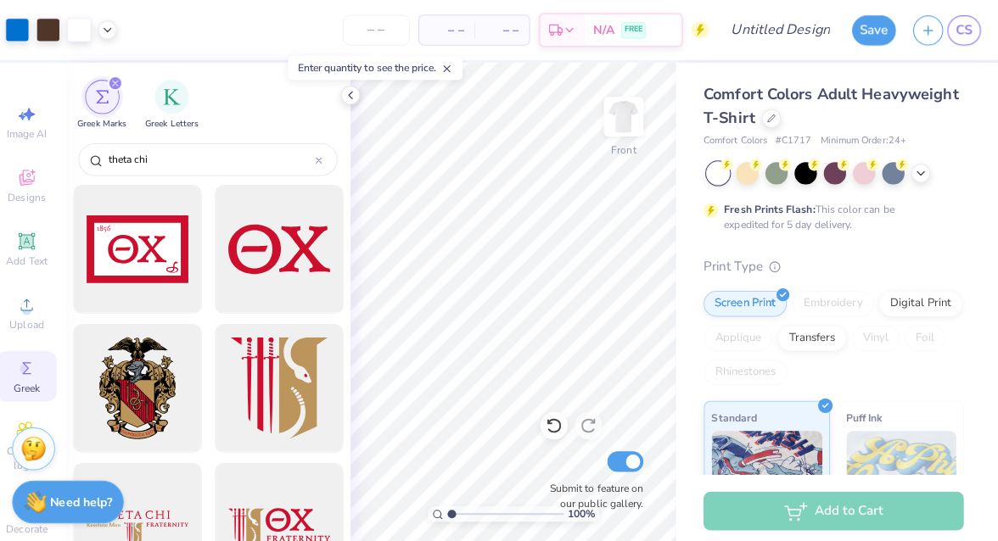
scroll to position [0, 0]
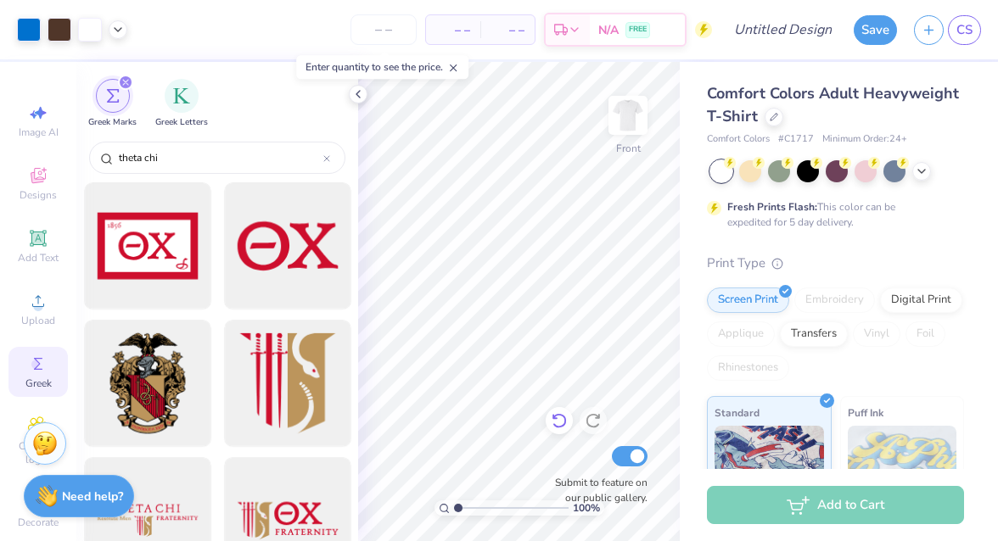
click at [555, 425] on icon at bounding box center [558, 421] width 14 height 15
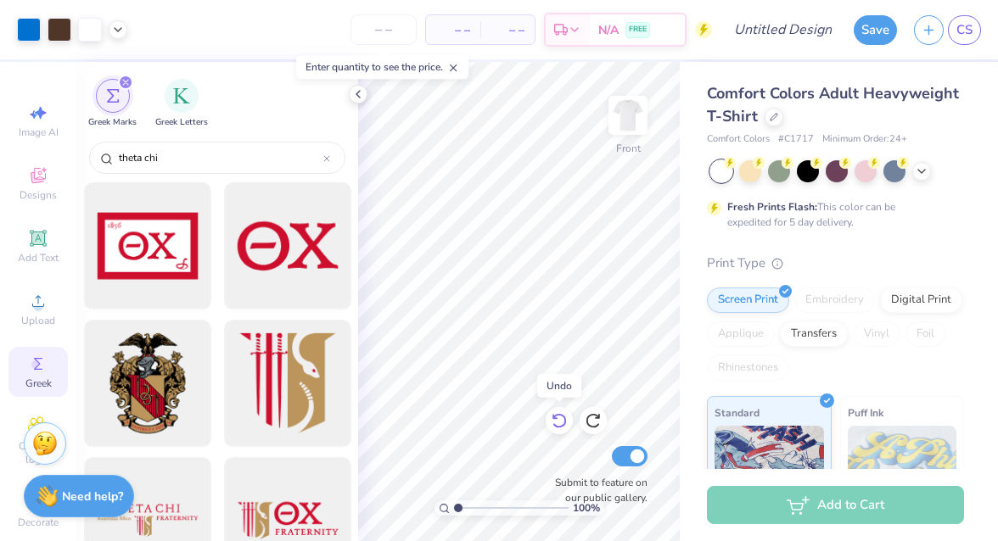
click at [555, 425] on icon at bounding box center [558, 421] width 14 height 15
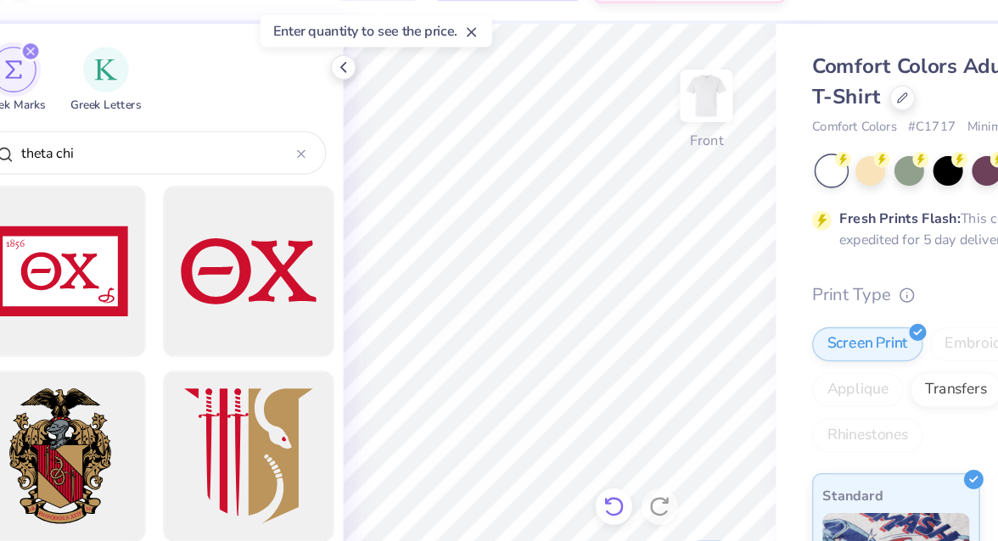
click at [557, 416] on icon at bounding box center [558, 421] width 14 height 15
click at [562, 421] on icon at bounding box center [559, 420] width 17 height 17
click at [588, 415] on icon at bounding box center [593, 420] width 17 height 17
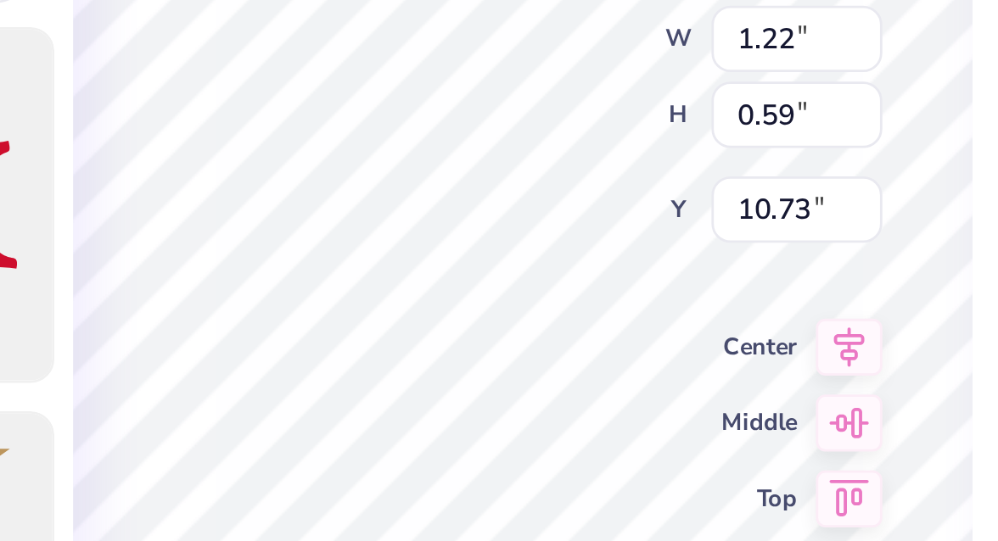
type input "1.22"
type input "0.59"
type input "2.98"
type input "2.10"
type input "13.38"
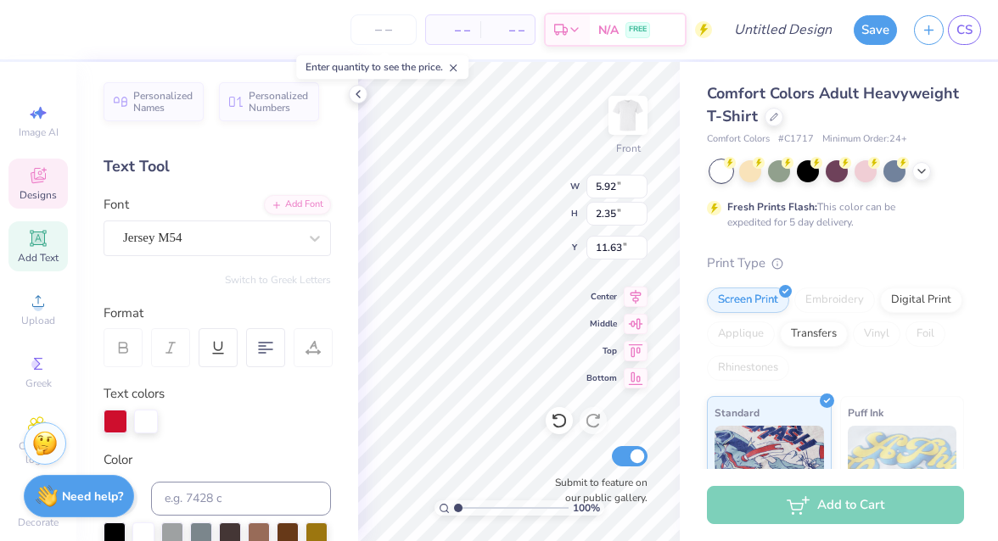
type input "1.22"
type input "0.59"
type input "10.73"
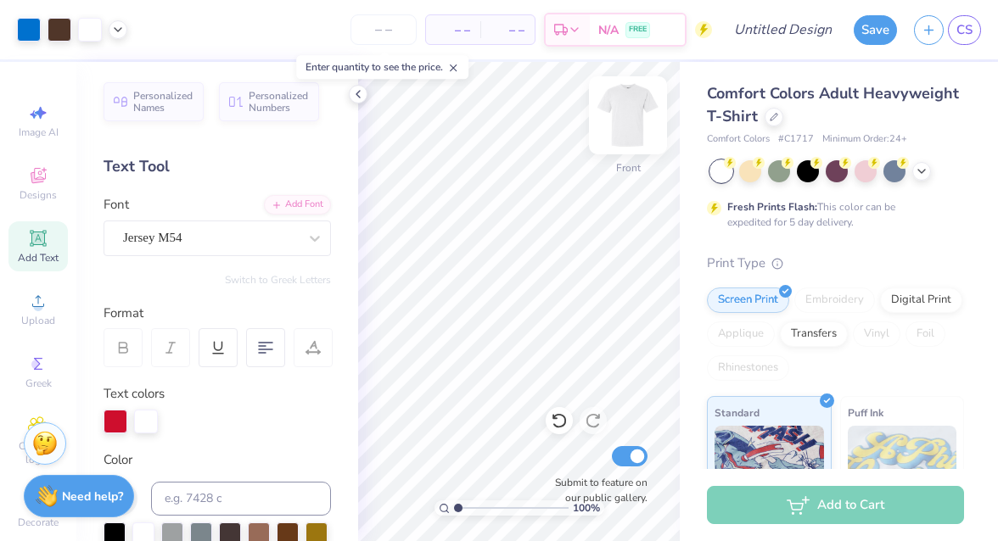
click at [633, 115] on img at bounding box center [628, 115] width 68 height 68
click at [626, 118] on img at bounding box center [628, 115] width 68 height 68
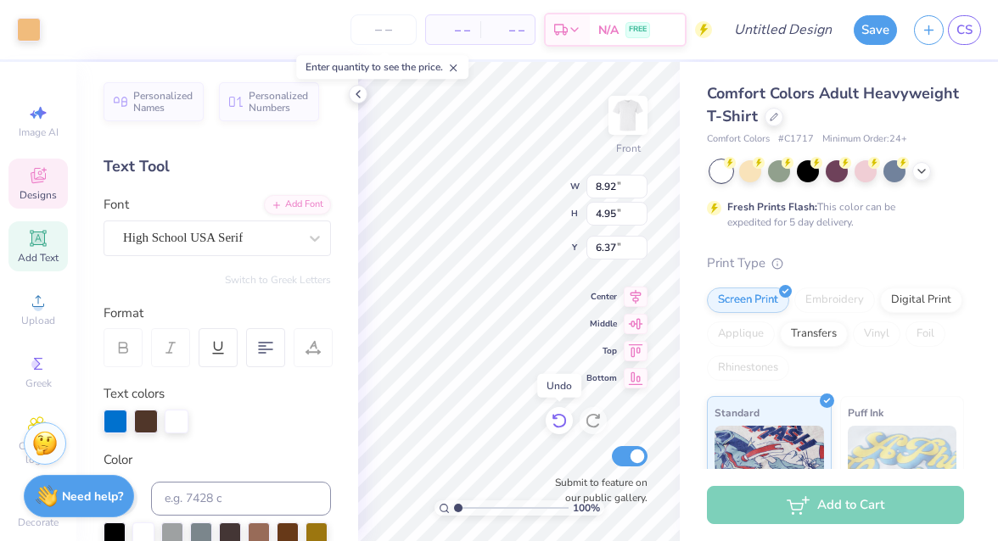
click at [560, 416] on icon at bounding box center [558, 421] width 14 height 15
type input "5.99"
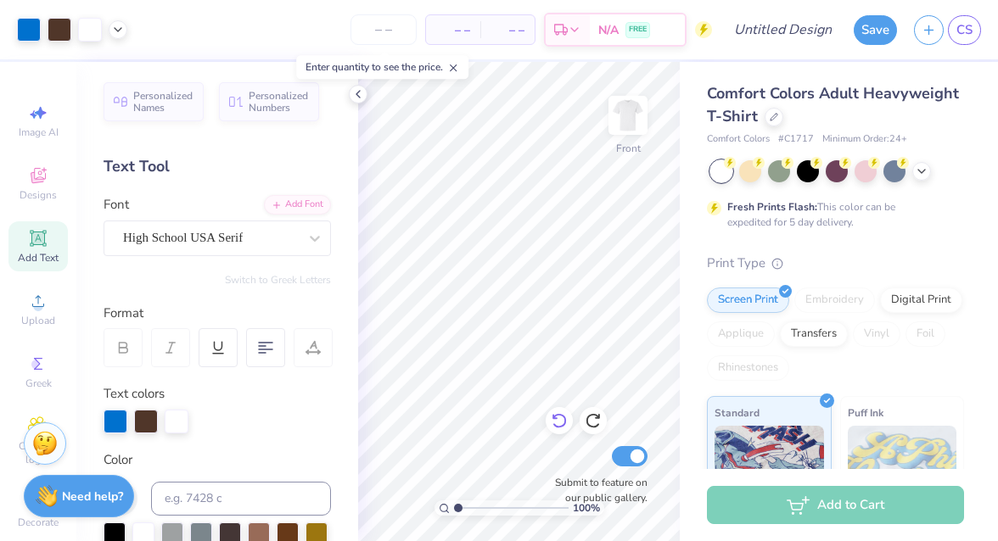
click at [561, 421] on icon at bounding box center [559, 420] width 17 height 17
click at [561, 420] on icon at bounding box center [559, 420] width 17 height 17
click at [596, 422] on icon at bounding box center [593, 420] width 17 height 17
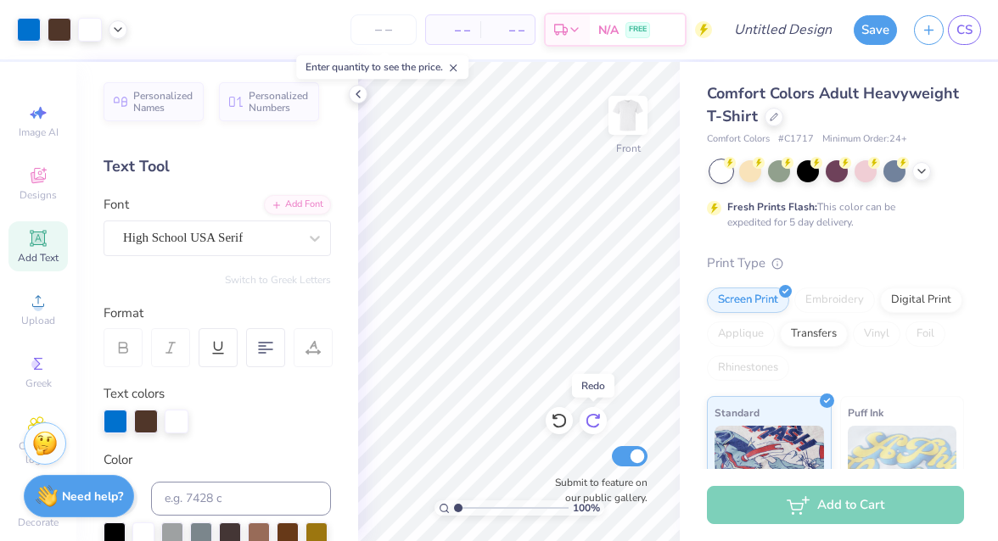
click at [596, 422] on icon at bounding box center [593, 420] width 17 height 17
click at [549, 415] on div at bounding box center [558, 420] width 27 height 27
